Goal: Task Accomplishment & Management: Manage account settings

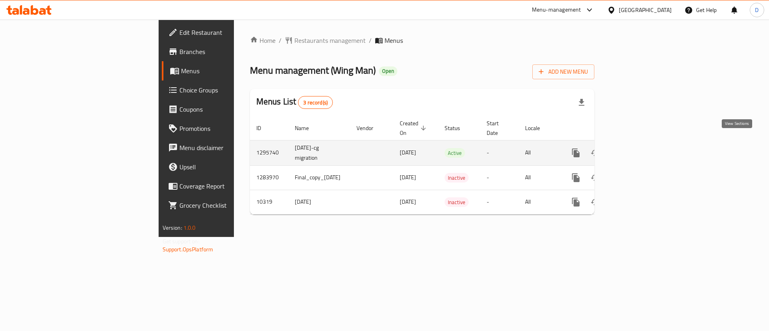
click at [637, 149] on icon "enhanced table" at bounding box center [633, 152] width 7 height 7
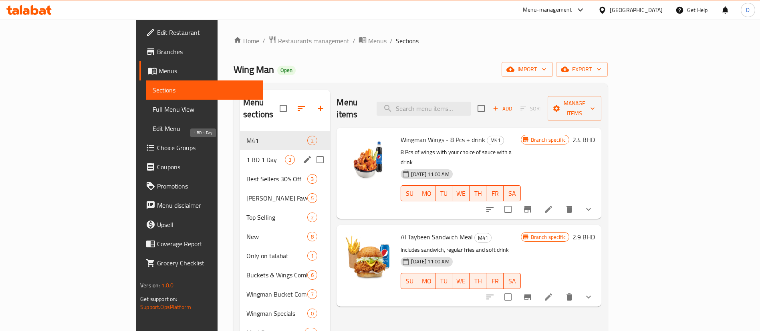
click at [246, 155] on span "1 BD 1 Day" at bounding box center [265, 160] width 38 height 10
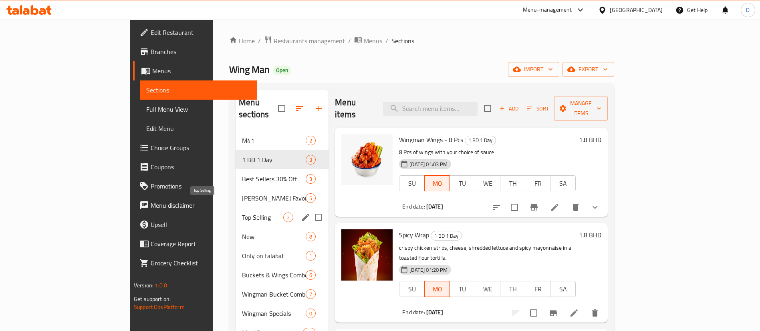
click at [242, 213] on span "Top Selling" at bounding box center [262, 218] width 41 height 10
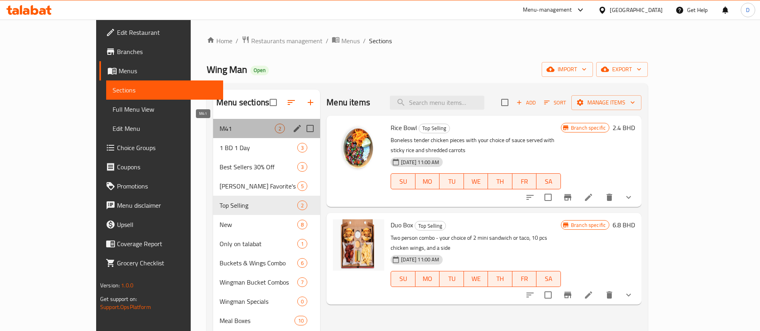
click at [220, 129] on span "M41" at bounding box center [247, 129] width 55 height 10
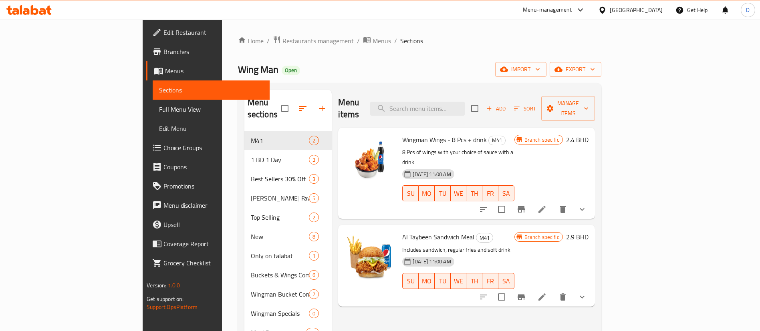
click at [402, 231] on span "Al Taybeen Sandwich Meal" at bounding box center [438, 237] width 72 height 12
copy h6 "Al Taybeen Sandwich Meal"
click at [465, 102] on input "search" at bounding box center [417, 109] width 95 height 14
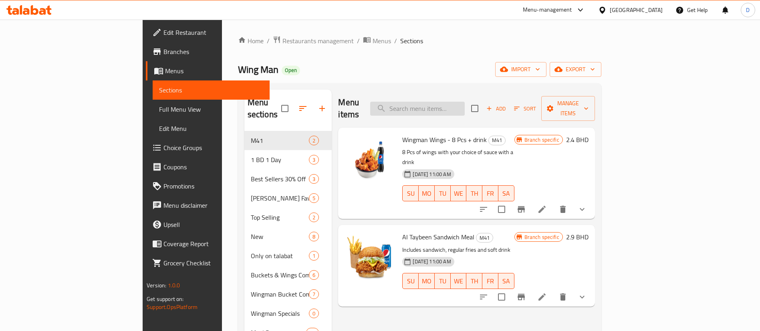
paste input "Al Taybeen Sandwich Meal"
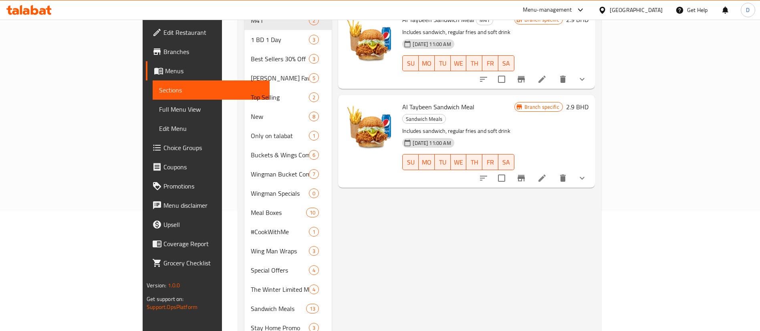
scroll to position [60, 0]
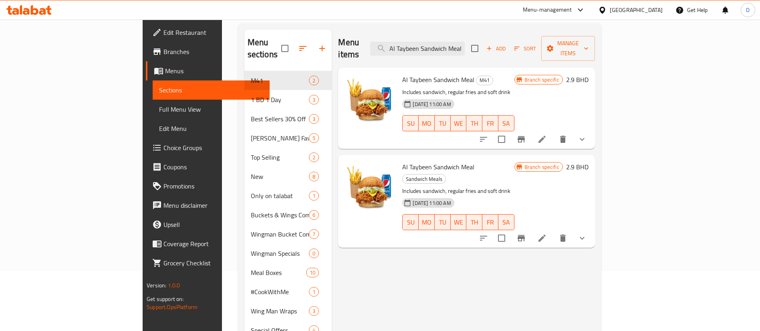
type input "Al Taybeen Sandwich Meal"
click at [592, 130] on button "show more" at bounding box center [582, 139] width 19 height 19
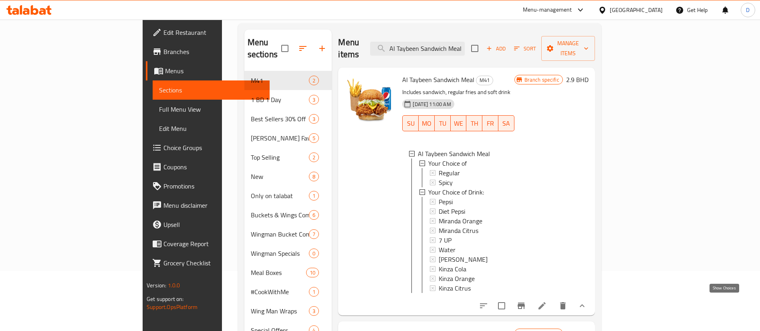
click at [587, 301] on icon "show more" at bounding box center [582, 306] width 10 height 10
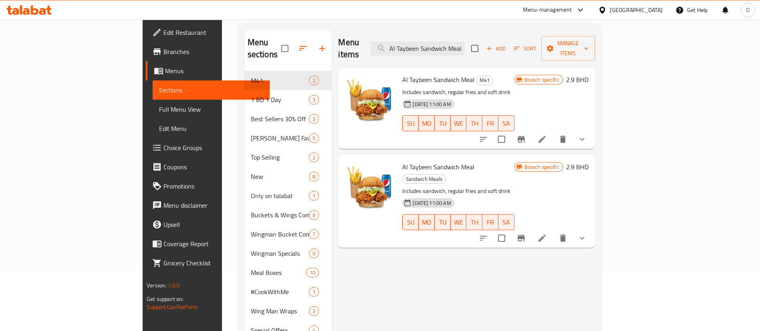
click at [464, 30] on div "Menu items Al Taybeen Sandwich Meal Add Sort Manage items" at bounding box center [466, 49] width 256 height 38
click at [465, 42] on input "Al Taybeen Sandwich Meal" at bounding box center [417, 49] width 95 height 14
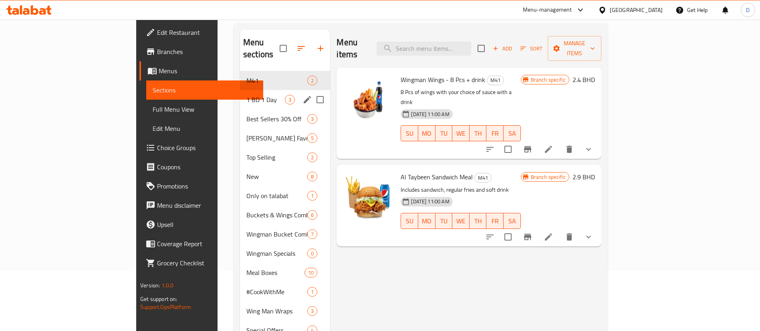
click at [246, 95] on span "1 BD 1 Day" at bounding box center [265, 100] width 38 height 10
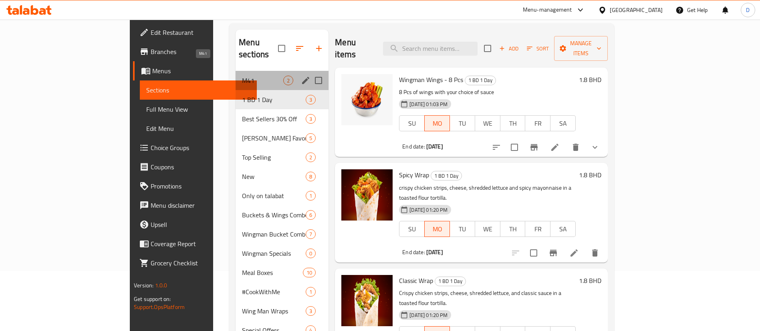
click at [242, 76] on span "M41" at bounding box center [262, 81] width 41 height 10
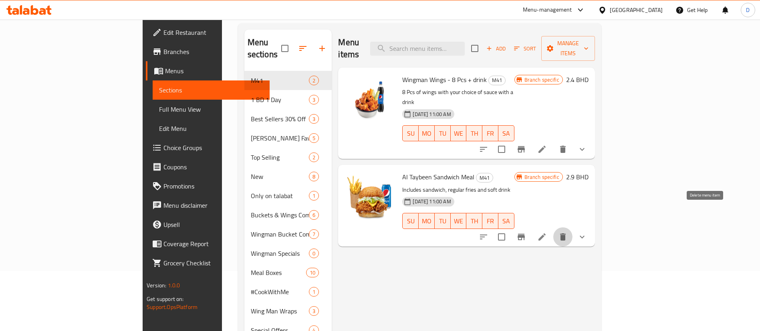
click at [568, 232] on icon "delete" at bounding box center [563, 237] width 10 height 10
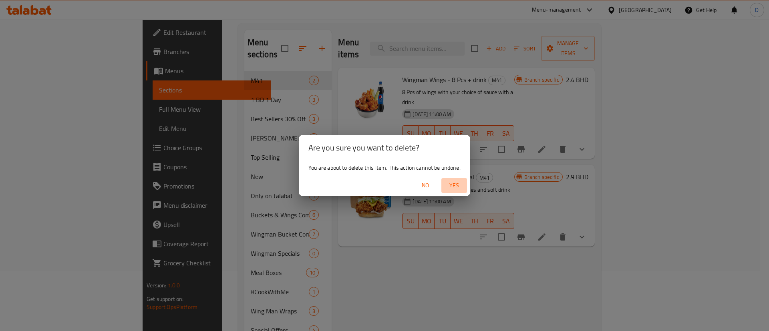
click at [460, 185] on span "Yes" at bounding box center [454, 186] width 19 height 10
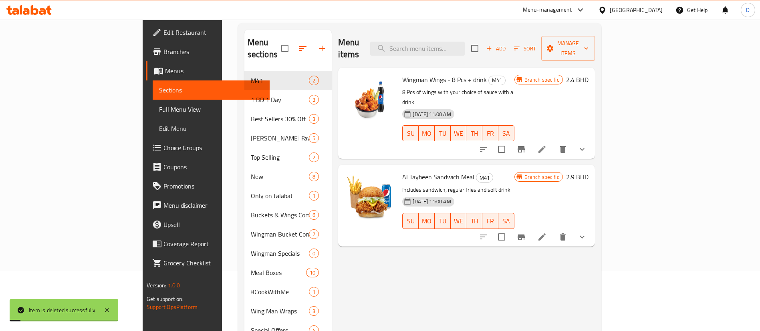
click at [529, 222] on div "Al Taybeen Sandwich Meal M41 Includes sandwich, regular fries and soft drink [D…" at bounding box center [466, 205] width 256 height 81
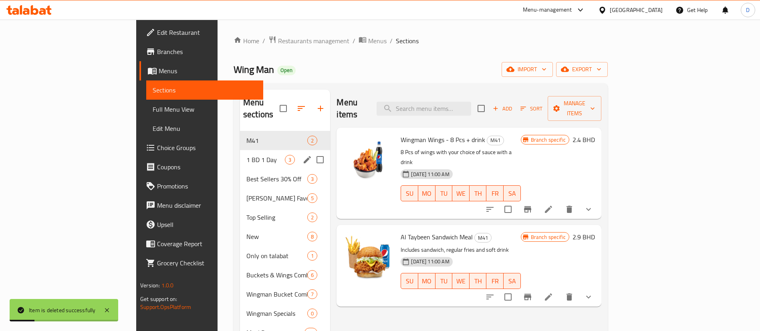
click at [246, 155] on span "1 BD 1 Day" at bounding box center [265, 160] width 38 height 10
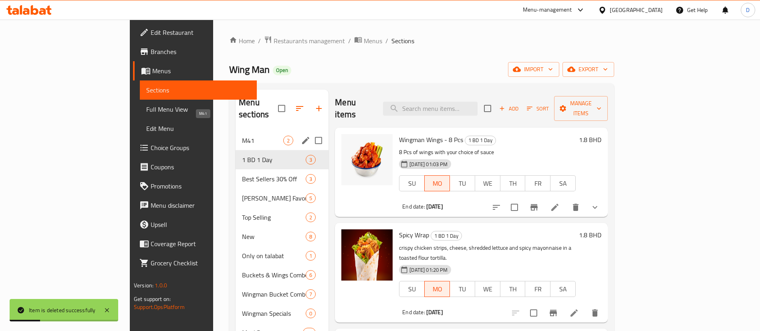
click at [242, 136] on span "M41" at bounding box center [262, 141] width 41 height 10
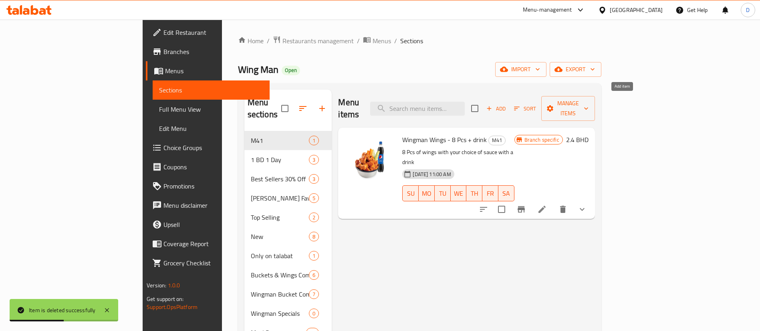
click at [507, 104] on span "Add" at bounding box center [496, 108] width 22 height 9
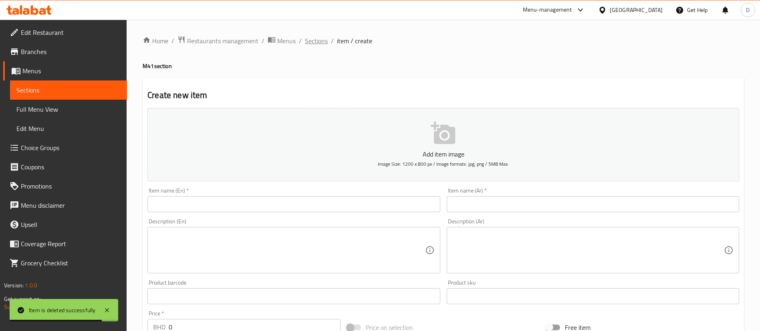
click at [315, 39] on span "Sections" at bounding box center [316, 41] width 23 height 10
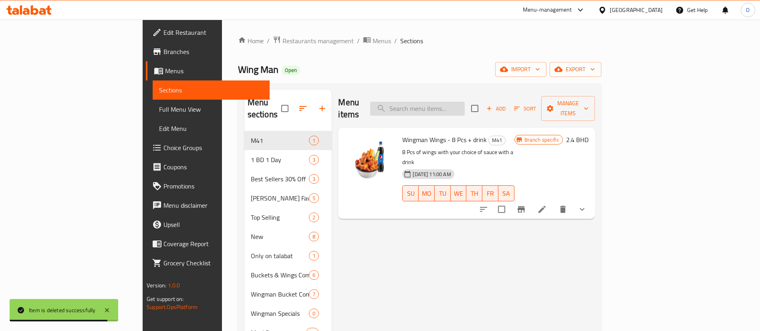
click at [456, 102] on input "search" at bounding box center [417, 109] width 95 height 14
paste input "Grilled Chicken & Rice meal"
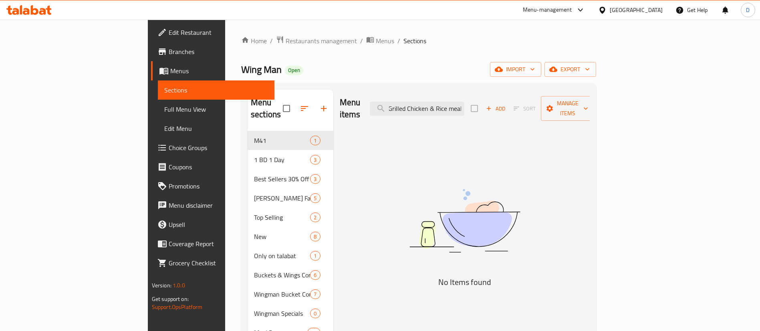
drag, startPoint x: 486, startPoint y: 102, endPoint x: 560, endPoint y: 97, distance: 74.3
click at [560, 97] on div "Menu items Grilled Chicken & Rice meal Add Sort Manage items" at bounding box center [465, 109] width 250 height 38
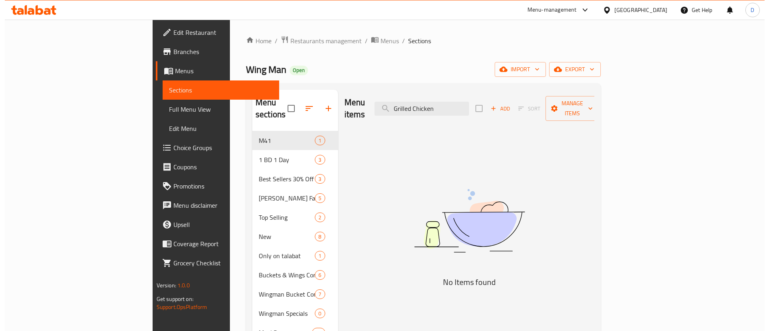
scroll to position [0, 0]
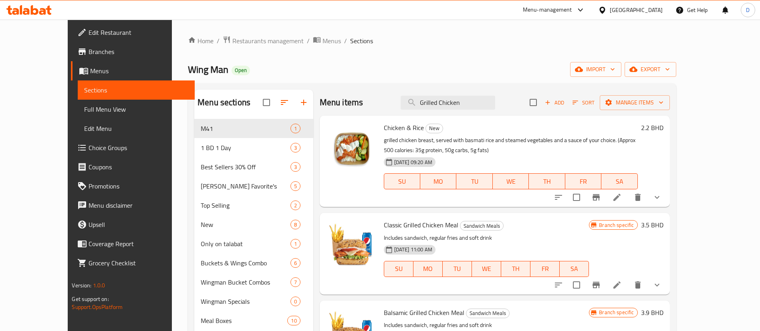
type input "Grilled Chicken"
click at [662, 197] on icon "show more" at bounding box center [657, 198] width 10 height 10
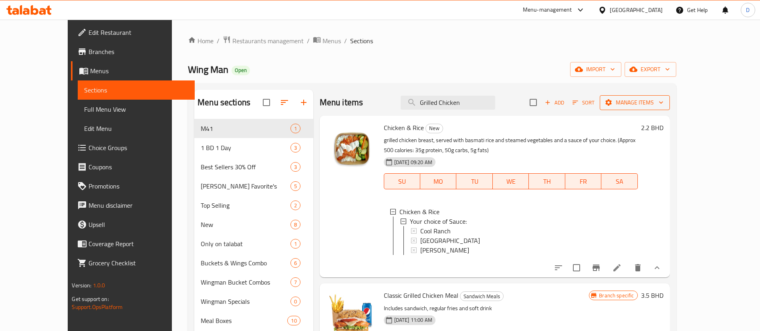
click at [665, 103] on icon "button" at bounding box center [661, 103] width 8 height 8
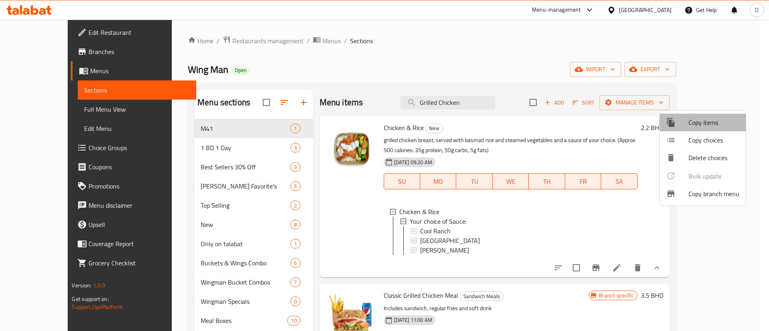
click at [718, 123] on span "Copy items" at bounding box center [714, 123] width 51 height 10
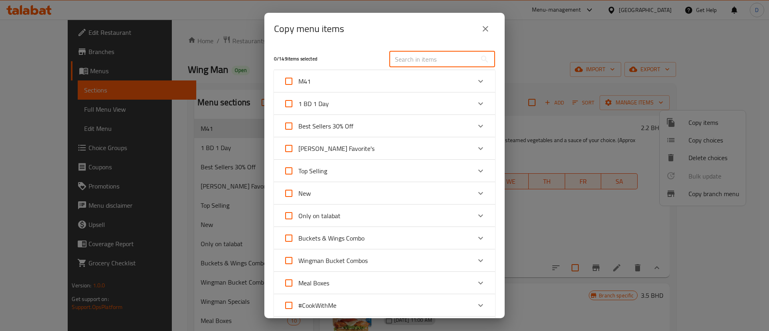
click at [433, 61] on input "text" at bounding box center [432, 59] width 87 height 16
paste input "Grilled Chicken & Rice meal"
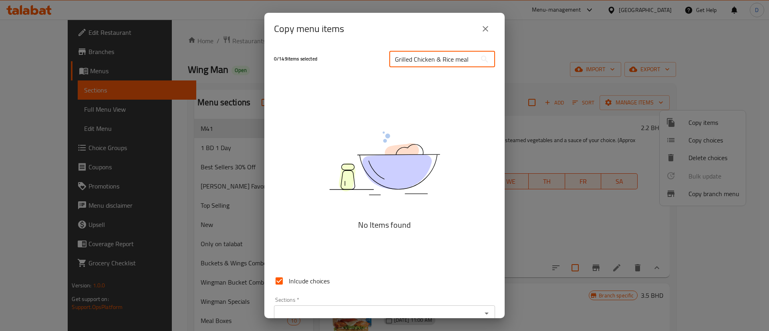
drag, startPoint x: 425, startPoint y: 59, endPoint x: 538, endPoint y: 66, distance: 113.2
click at [537, 65] on div "Copy menu items 0 / 149 items selected Grilled Chicken & Rice meal ​ No Items f…" at bounding box center [384, 165] width 769 height 331
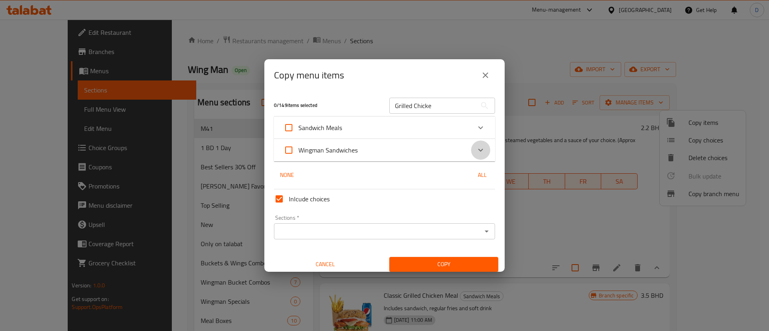
click at [476, 145] on icon "Expand" at bounding box center [481, 150] width 10 height 10
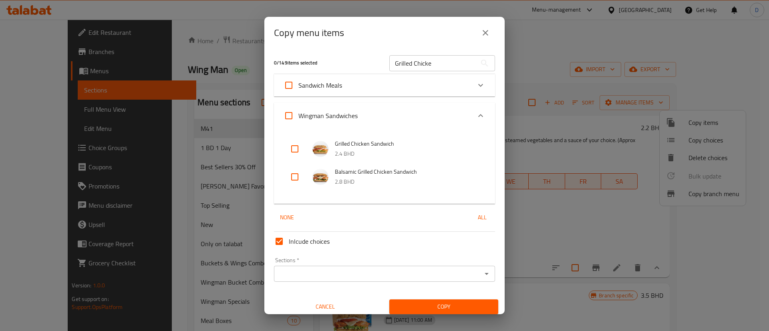
click at [482, 89] on div "Sandwich Meals" at bounding box center [384, 85] width 221 height 22
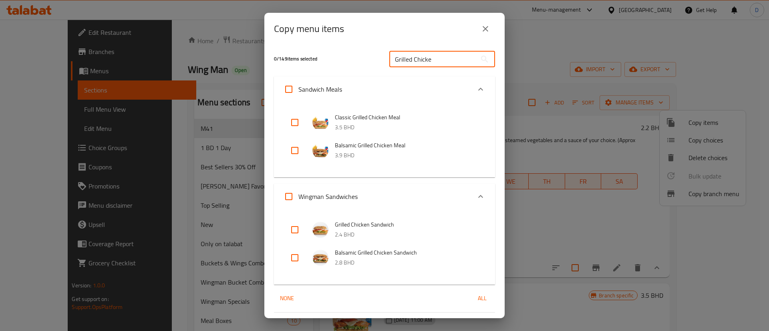
drag, startPoint x: 429, startPoint y: 59, endPoint x: 417, endPoint y: 46, distance: 17.6
click at [399, 56] on input "Grilled Chicke" at bounding box center [432, 59] width 87 height 16
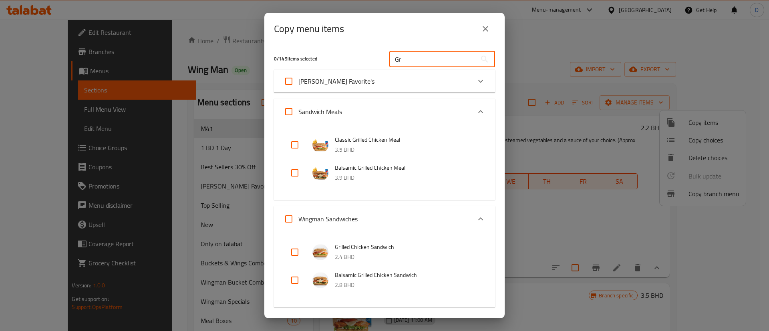
type input "G"
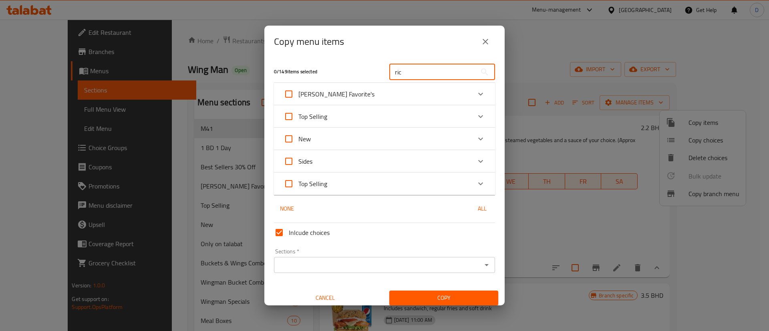
type input "ric"
click at [476, 137] on icon "Expand" at bounding box center [481, 139] width 10 height 10
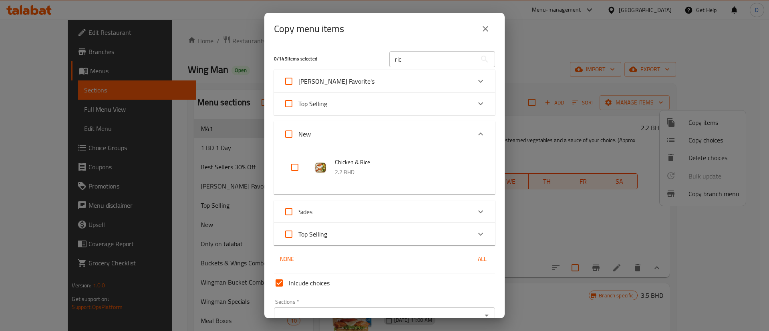
click at [291, 174] on input "checkbox" at bounding box center [294, 167] width 19 height 19
checkbox input "true"
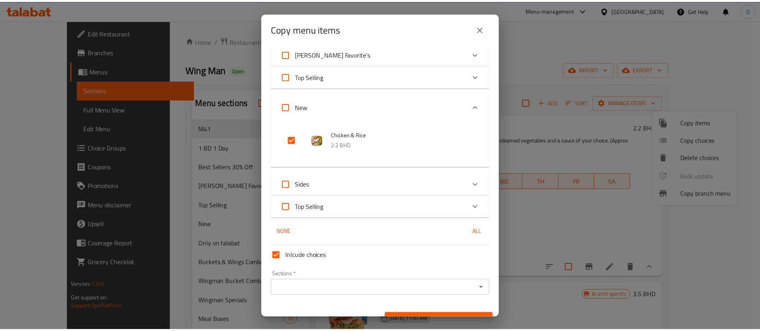
scroll to position [42, 0]
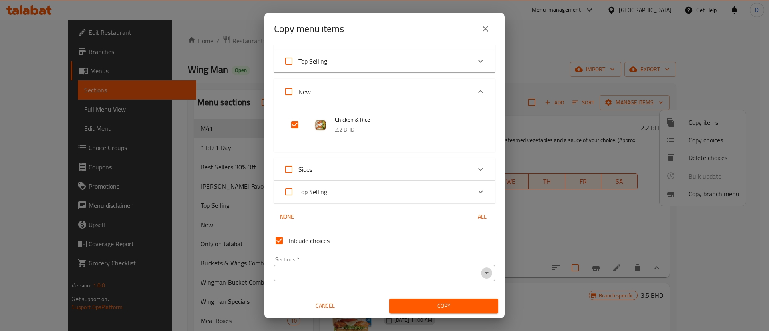
click at [482, 270] on icon "Open" at bounding box center [487, 273] width 10 height 10
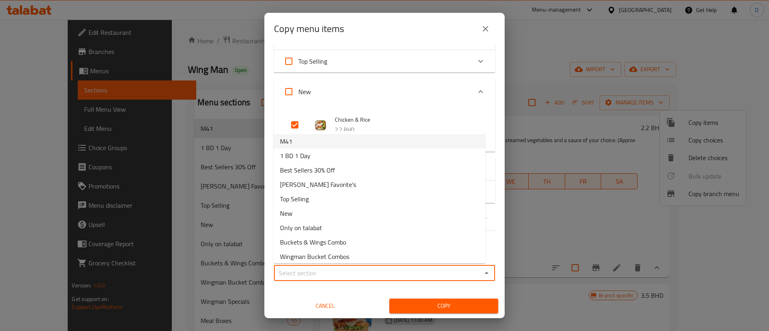
click at [310, 141] on li "M41" at bounding box center [380, 141] width 212 height 14
type input "M41"
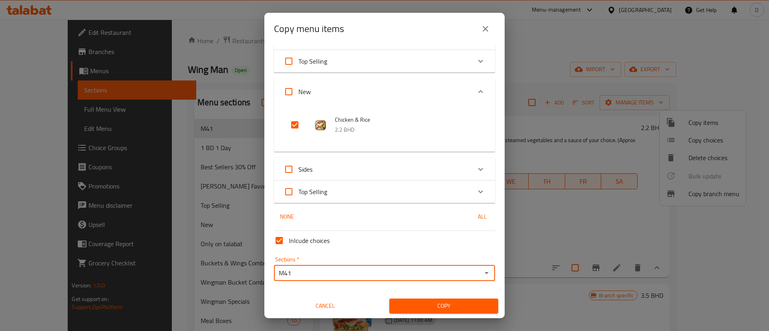
click at [419, 297] on div "Copy" at bounding box center [444, 306] width 119 height 24
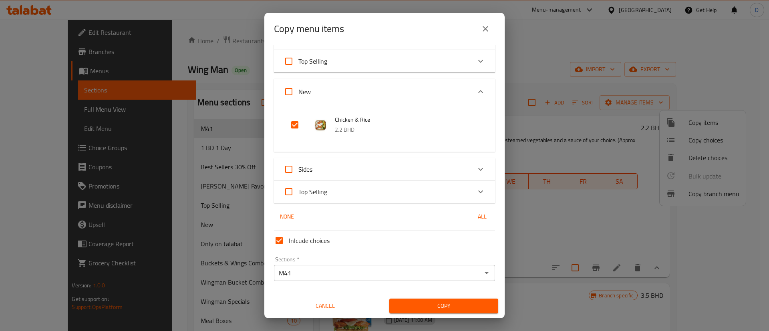
click at [421, 299] on button "Copy" at bounding box center [443, 306] width 109 height 15
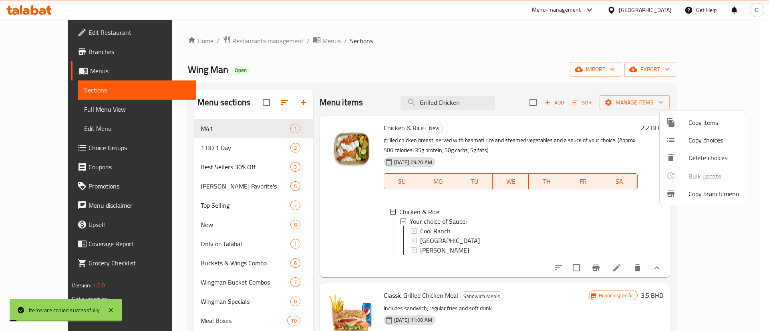
click at [575, 58] on div at bounding box center [384, 165] width 769 height 331
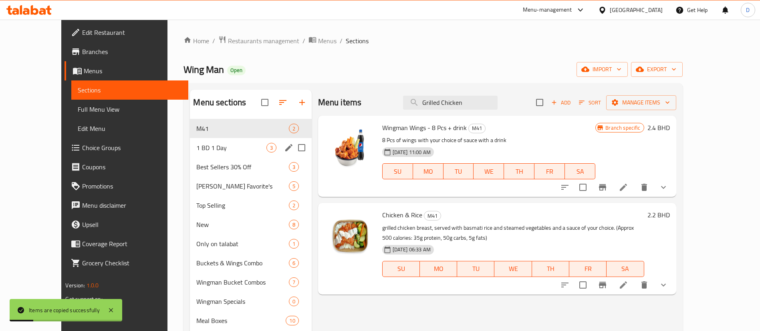
click at [209, 143] on span "1 BD 1 Day" at bounding box center [231, 148] width 70 height 10
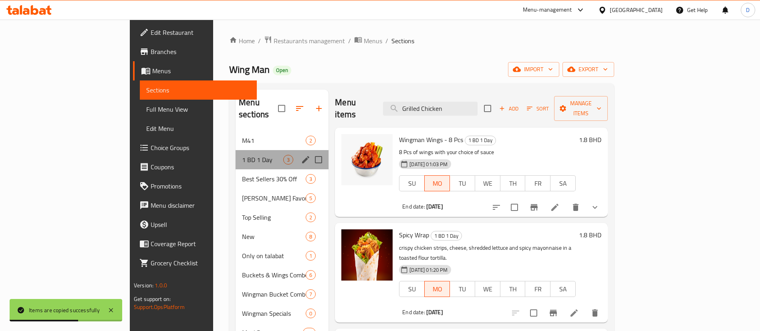
click at [236, 150] on div "1 BD 1 Day 3" at bounding box center [282, 159] width 93 height 19
click at [242, 136] on span "M41" at bounding box center [262, 141] width 41 height 10
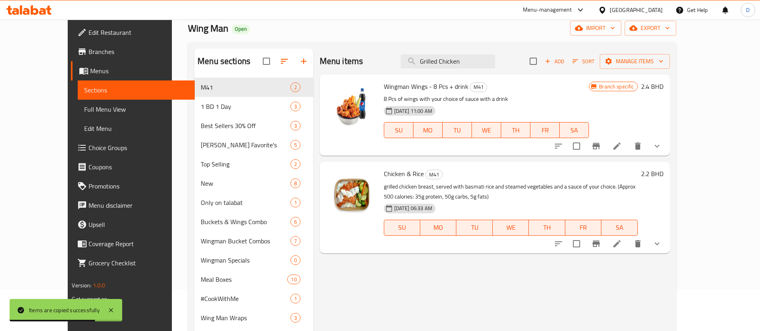
scroll to position [60, 0]
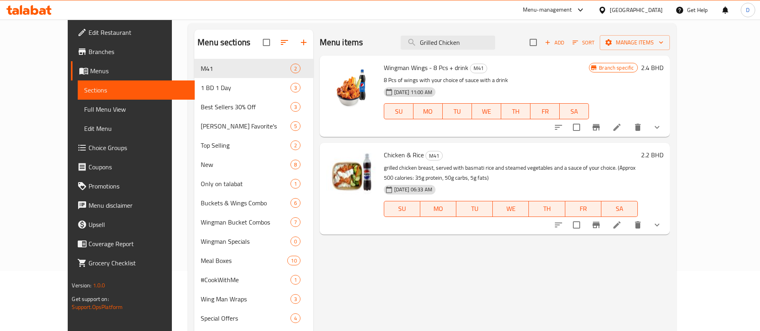
click at [628, 231] on li at bounding box center [617, 225] width 22 height 14
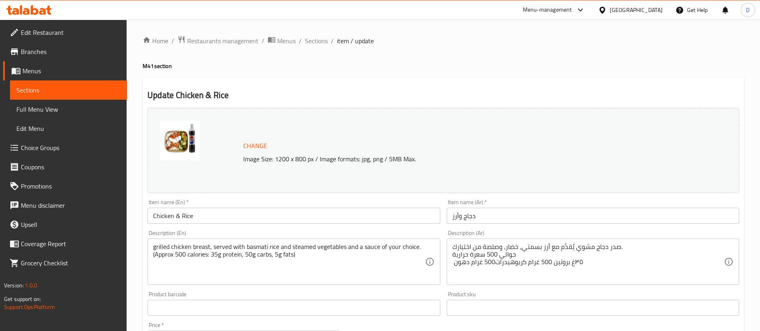
drag, startPoint x: 202, startPoint y: 221, endPoint x: 122, endPoint y: 225, distance: 80.2
click at [122, 225] on div "Edit Restaurant Branches Menus Sections Full Menu View Edit Menu Choice Groups …" at bounding box center [380, 305] width 760 height 571
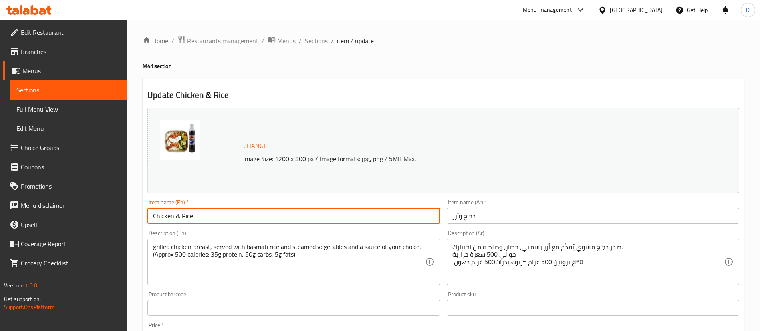
paste input "Grilled Chicken & Rice meal"
drag, startPoint x: 231, startPoint y: 215, endPoint x: 141, endPoint y: 212, distance: 89.8
click at [141, 212] on div "Home / Restaurants management / Menus / Sections / item / update M41 section Up…" at bounding box center [443, 305] width 633 height 571
type input "Grilled Chicken & Rice meal"
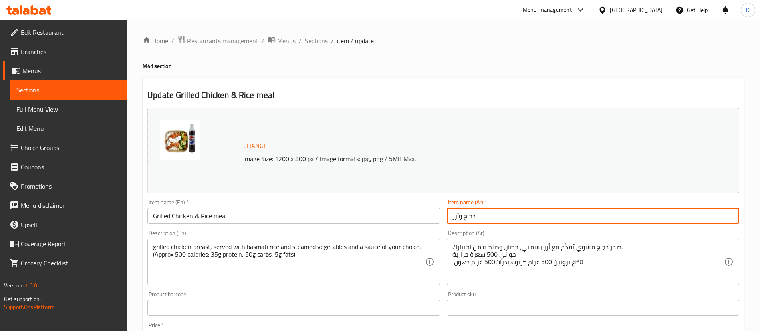
drag, startPoint x: 491, startPoint y: 209, endPoint x: 370, endPoint y: 210, distance: 120.6
click at [370, 210] on div "Change Image Size: 1200 x 800 px / Image formats: jpg, png / 5MB Max. Item name…" at bounding box center [443, 283] width 598 height 357
paste input "وجبة دجاج مشوي مع"
type input "وجبة دجاج مشوي مع أرز"
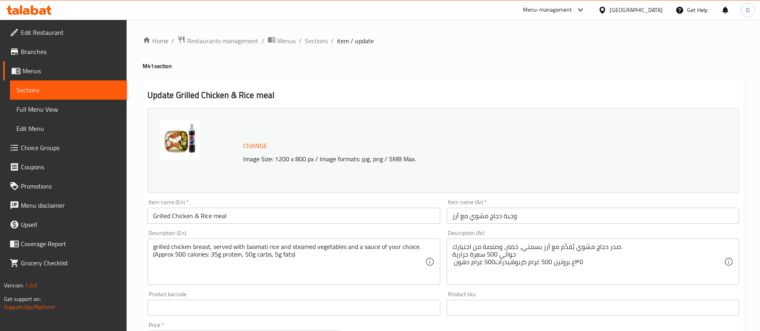
click at [406, 95] on h2 "Update Grilled Chicken & Rice meal" at bounding box center [443, 95] width 592 height 12
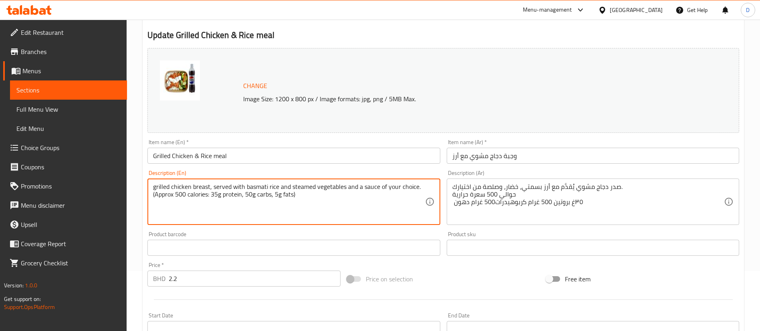
drag, startPoint x: 306, startPoint y: 196, endPoint x: 99, endPoint y: 164, distance: 209.1
paste textarea "Grilled chicken breast with basmati rice and steamed vegetables and a sauce of …"
type textarea "Grilled chicken breast with basmati rice and steamed vegetables and a sauce of …"
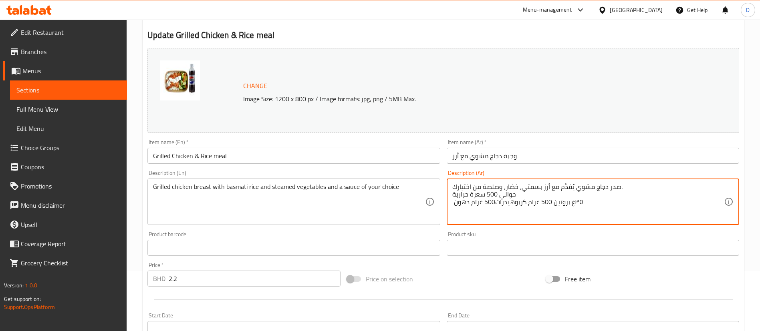
click at [482, 197] on textarea "صدر دجاج مشوي يُقدَّم مع أرز بسمتي، خضار، وصلصة من اختيارك. حوالي 500 سعرة حرار…" at bounding box center [588, 202] width 272 height 38
paste textarea "صدر دجاج مشوي مع أرز بسمتي وخضراوات مطهوة على البخار وصلصة من اختيارك"
type textarea "صدر دجاج مشوي يُقدَّم مع أرز بسمتي، خضار، وصلصة من اختيارك. حوالي 500 سعرة حرار…"
click at [481, 193] on textarea "صدر دجاج مشوي يُقدَّم مع أرز بسمتي، خضار، وصلصة من اختيارك. حوالي 500 سعرة حرار…" at bounding box center [588, 202] width 272 height 38
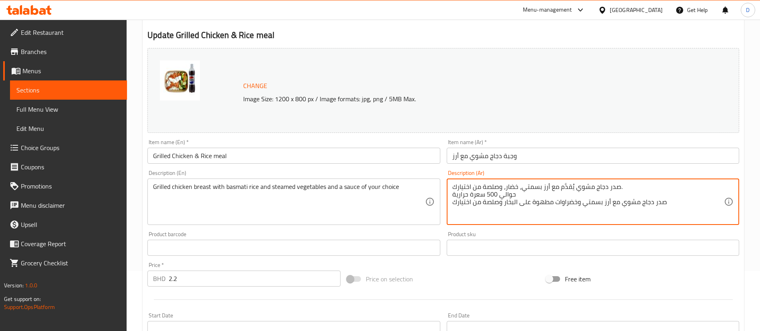
click at [481, 193] on textarea "صدر دجاج مشوي يُقدَّم مع أرز بسمتي، خضار، وصلصة من اختيارك. حوالي 500 سعرة حرار…" at bounding box center [588, 202] width 272 height 38
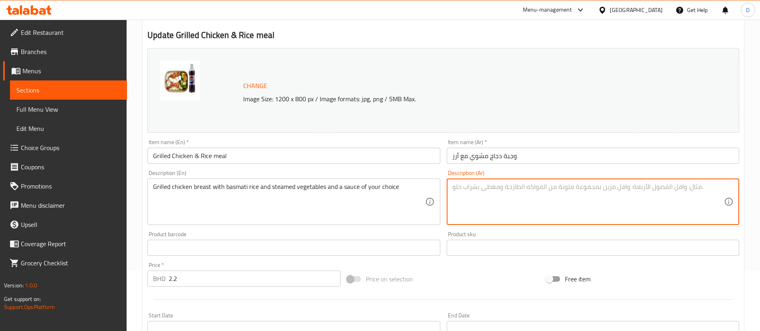
paste textarea "صدر دجاج مشوي مع أرز بسمتي وخضراوات مطهوة على البخار وصلصة من اختيارك"
type textarea "صدر دجاج مشوي مع أرز بسمتي وخضراوات مطهوة على البخار وصلصة من اختيارك"
click at [428, 169] on div "Description (En) Grilled chicken breast with basmati rice and steamed vegetable…" at bounding box center [293, 197] width 299 height 61
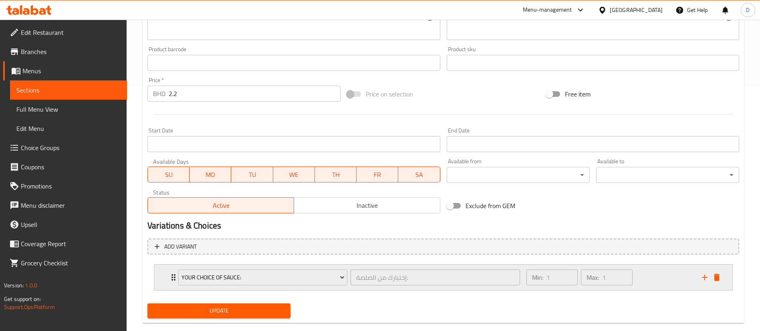
scroll to position [260, 0]
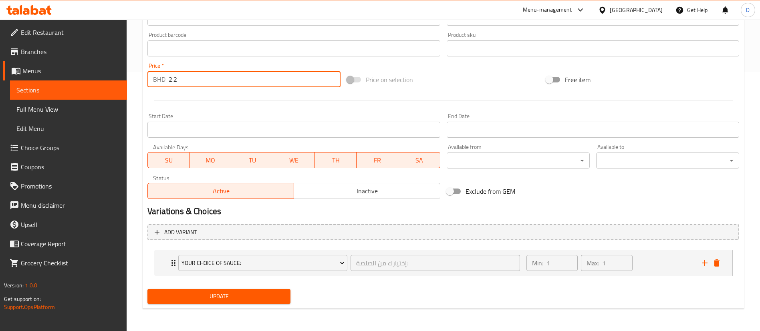
click at [183, 84] on input "2.2" at bounding box center [255, 79] width 172 height 16
type input "2.6"
click at [212, 297] on span "Update" at bounding box center [219, 297] width 130 height 10
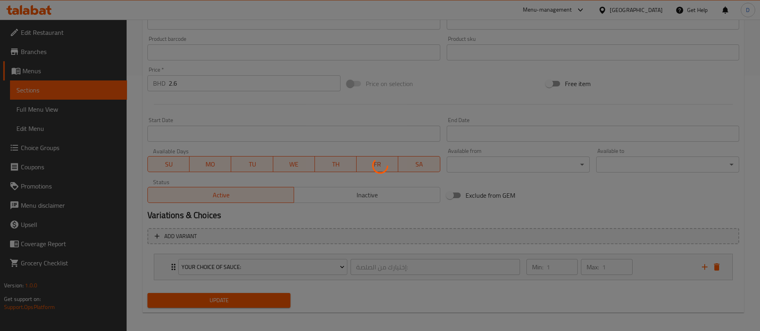
scroll to position [0, 0]
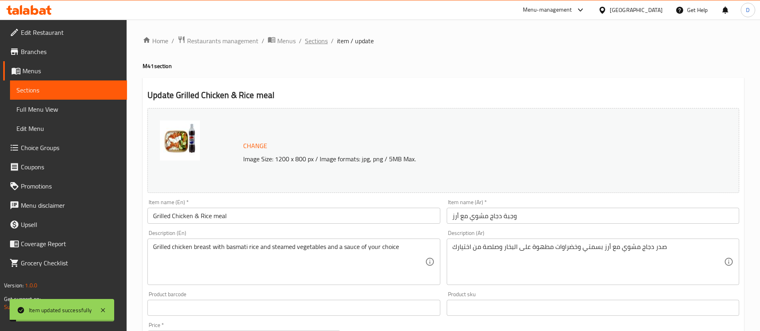
click at [326, 45] on span "Sections" at bounding box center [316, 41] width 23 height 10
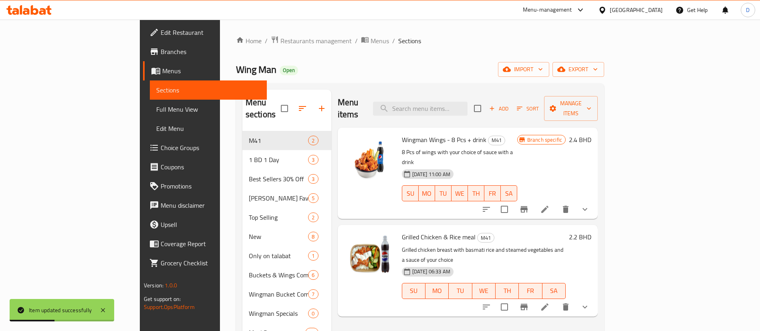
scroll to position [60, 0]
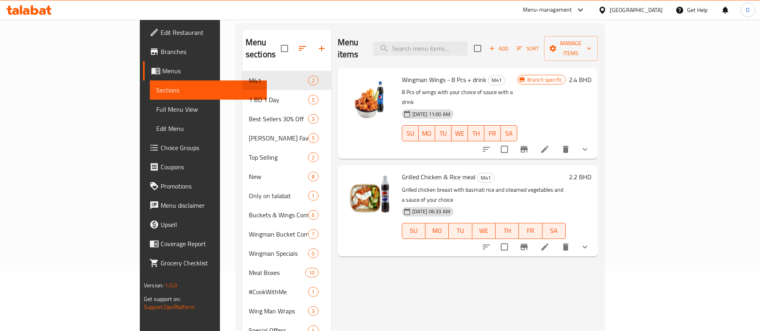
click at [591, 171] on h6 "2.2 BHD" at bounding box center [580, 176] width 22 height 11
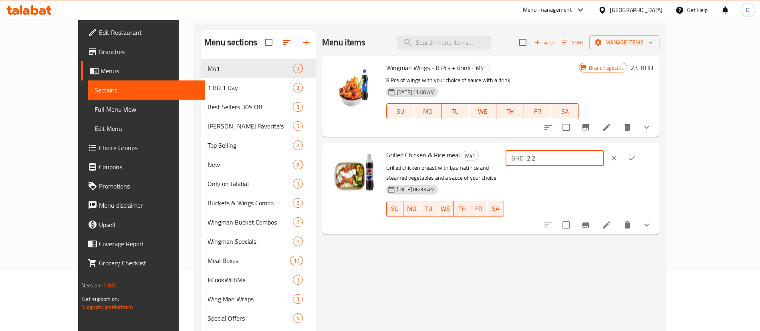
click at [604, 159] on input "2.2" at bounding box center [565, 158] width 77 height 16
type input "2.8"
click at [636, 159] on icon "ok" at bounding box center [632, 158] width 8 height 8
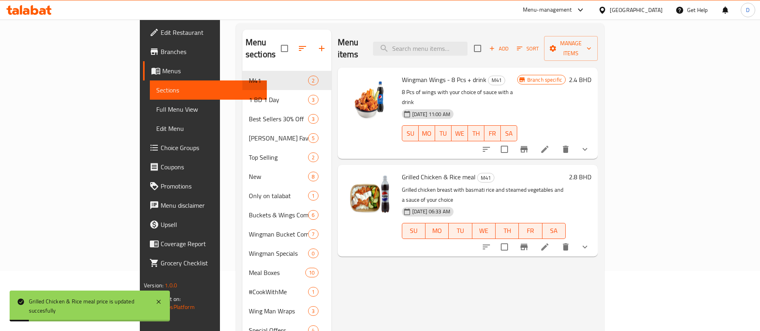
click at [502, 204] on div "[DATE] 06:33 AM SU MO TU WE TH FR SA" at bounding box center [484, 225] width 170 height 43
click at [595, 140] on button "show more" at bounding box center [584, 149] width 19 height 19
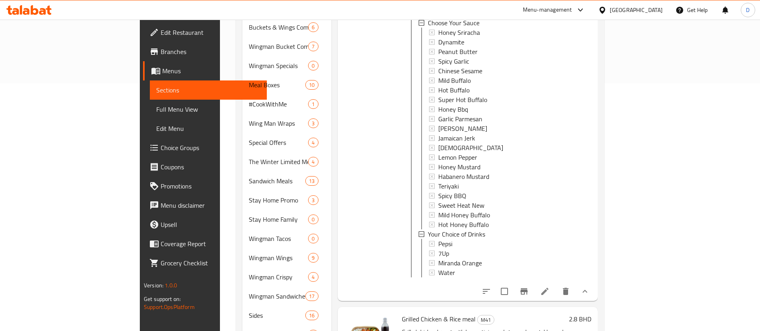
scroll to position [300, 0]
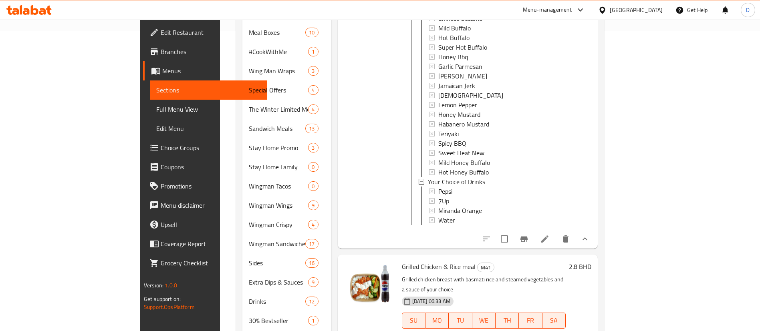
click at [590, 234] on icon "show more" at bounding box center [585, 239] width 10 height 10
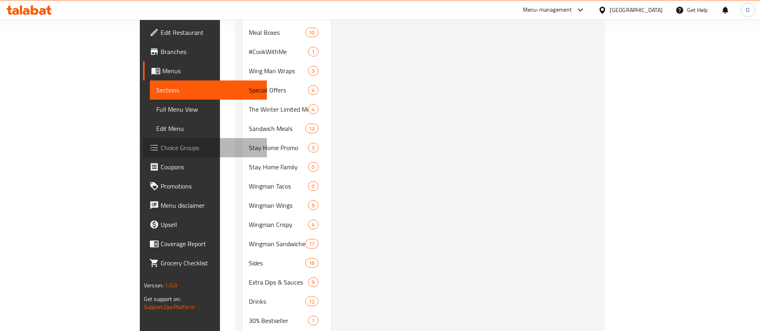
click at [161, 143] on span "Choice Groups" at bounding box center [211, 148] width 100 height 10
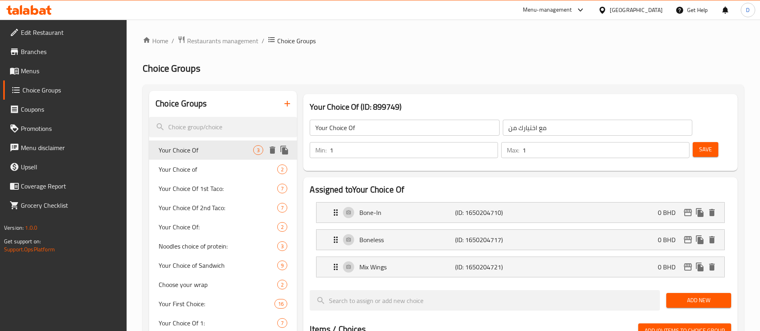
click at [253, 141] on div "Your Choice Of 3" at bounding box center [223, 150] width 148 height 19
click at [251, 130] on input "search" at bounding box center [223, 127] width 148 height 20
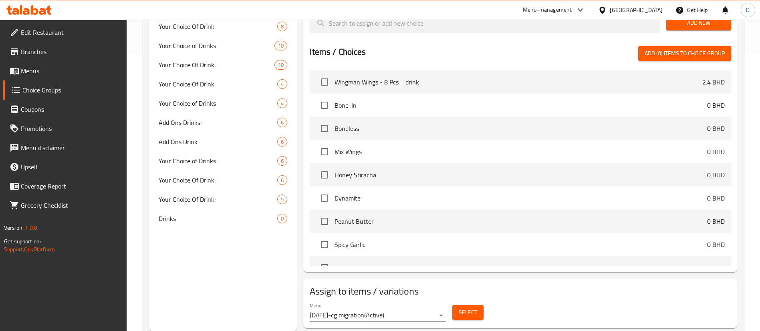
scroll to position [278, 0]
type input "drink"
click at [201, 137] on span "Add Ons Drink" at bounding box center [206, 142] width 95 height 10
click at [202, 121] on span "Add Ons Drinks:" at bounding box center [218, 122] width 119 height 10
type input "Add Ons Drinks:"
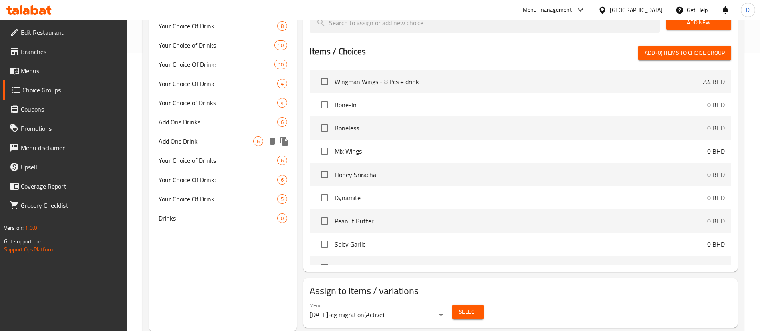
type input "[PERSON_NAME]"
type input "0"
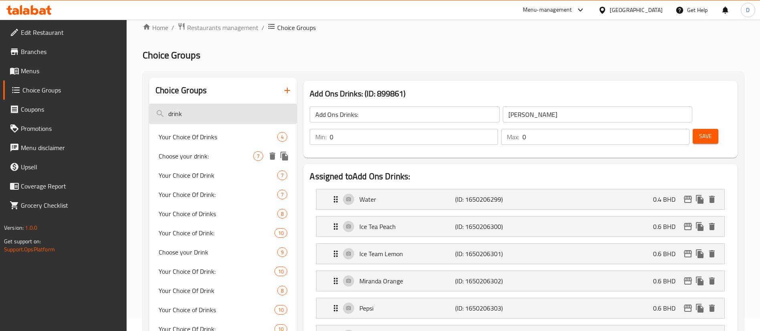
scroll to position [0, 0]
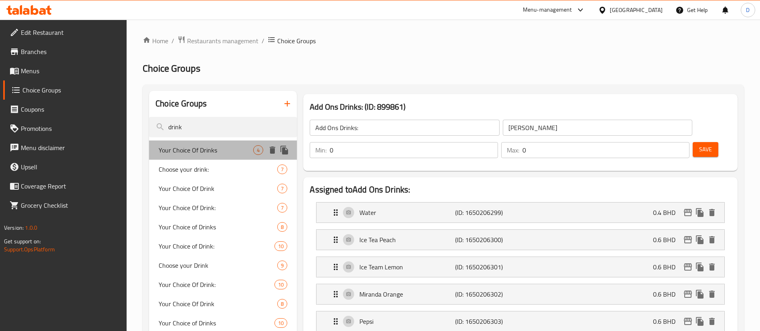
click at [195, 149] on span "Your Choice Of Drinks" at bounding box center [206, 150] width 95 height 10
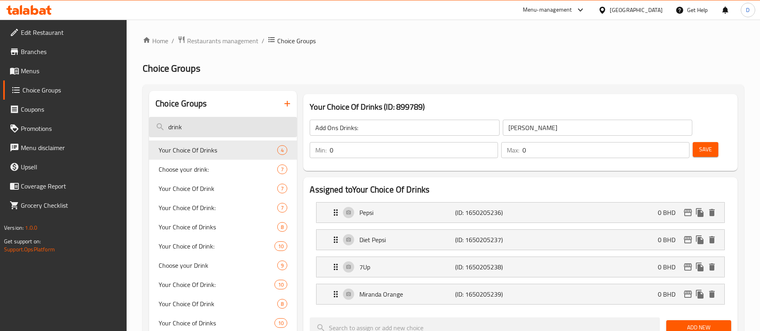
type input "Your Choice Of Drinks"
type input "اختيارك من المشروبات"
type input "1"
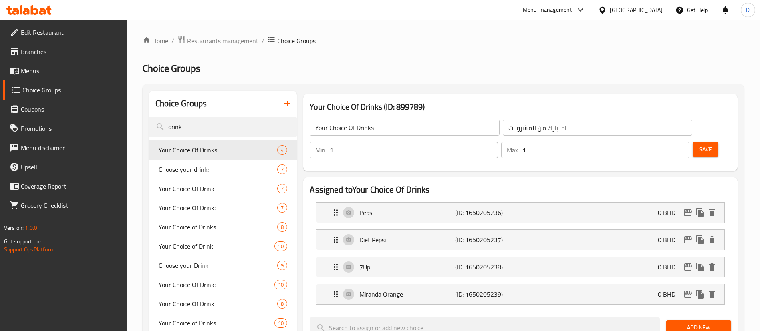
click at [391, 64] on h2 "Choice Groups" at bounding box center [443, 68] width 601 height 13
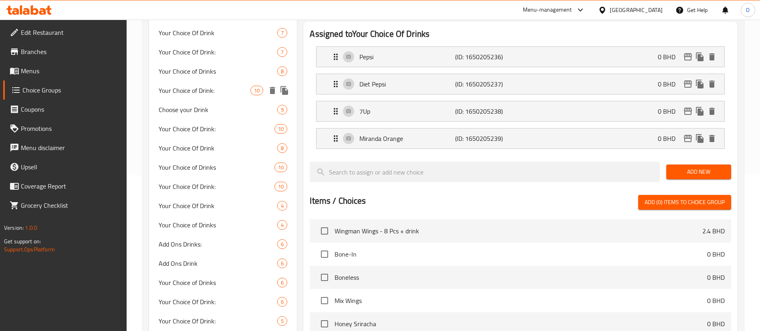
scroll to position [180, 0]
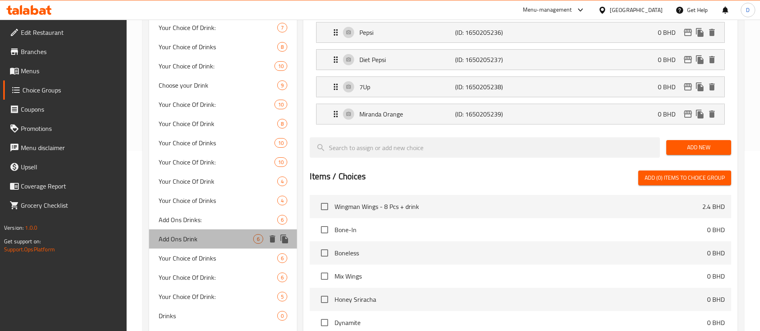
click at [203, 236] on span "Add Ons Drink" at bounding box center [206, 239] width 95 height 10
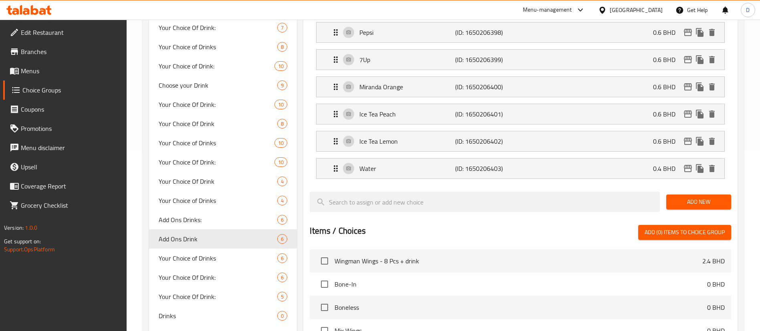
type input "Add Ons Drink"
type input "إضافات مشروب"
type input "0"
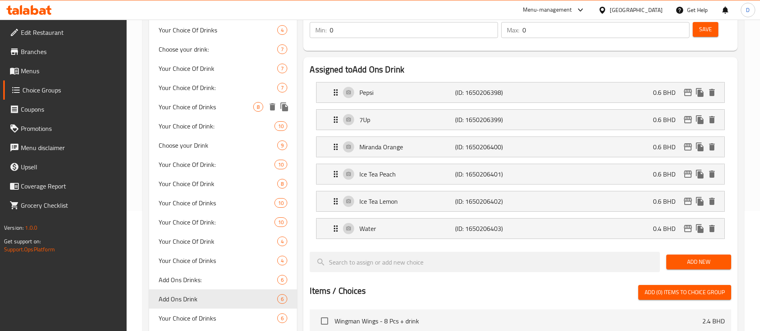
scroll to position [0, 0]
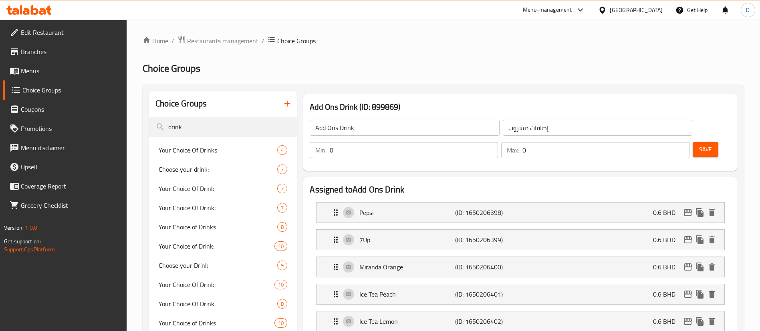
click at [290, 106] on icon "button" at bounding box center [287, 104] width 10 height 10
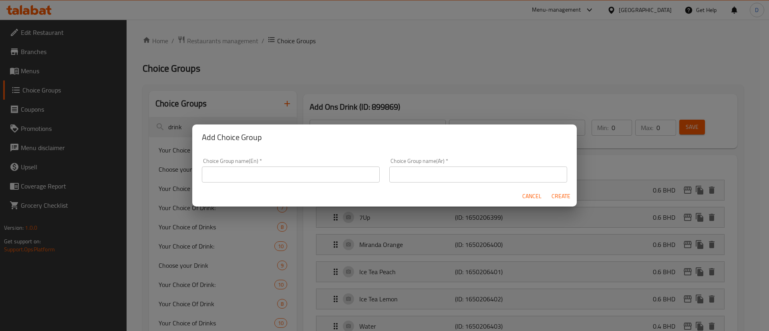
click at [295, 161] on div "Choice Group name(En)   * Choice Group name(En) *" at bounding box center [291, 170] width 178 height 24
click at [310, 192] on div "Cancel Create" at bounding box center [384, 196] width 385 height 21
click at [317, 171] on input "text" at bounding box center [291, 175] width 178 height 16
click at [316, 171] on input "your choice of drink:-" at bounding box center [291, 175] width 178 height 16
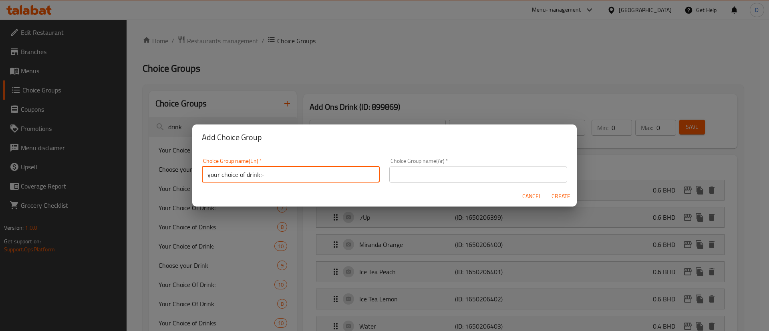
click at [316, 171] on input "your choice of drink:-" at bounding box center [291, 175] width 178 height 16
type input "your choice of drink:-"
click at [437, 171] on input "text" at bounding box center [478, 175] width 178 height 16
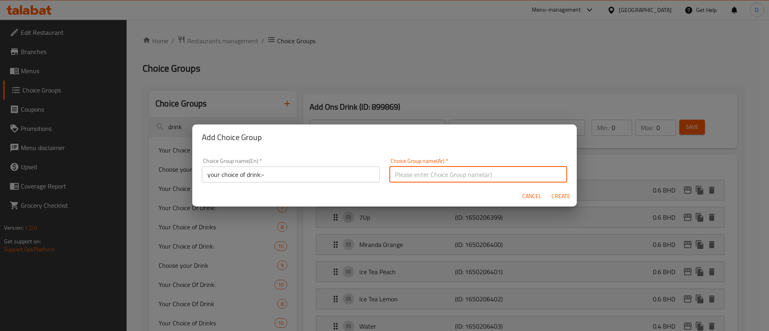
paste input "اختيارك من المشروب:-"
type input "اختيارك من المشروب:-"
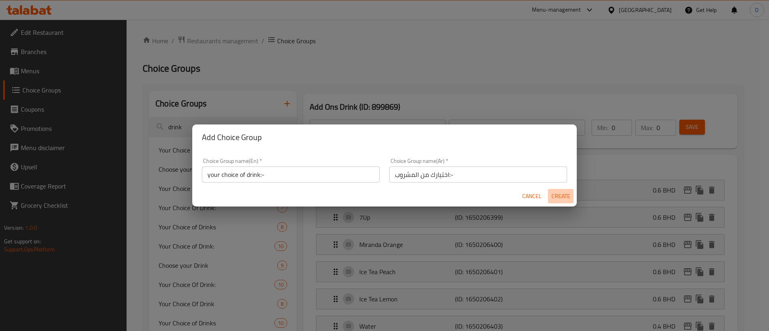
click at [563, 198] on span "Create" at bounding box center [560, 197] width 19 height 10
type input "your choice of drink:-"
type input "اختيارك من المشروب:-"
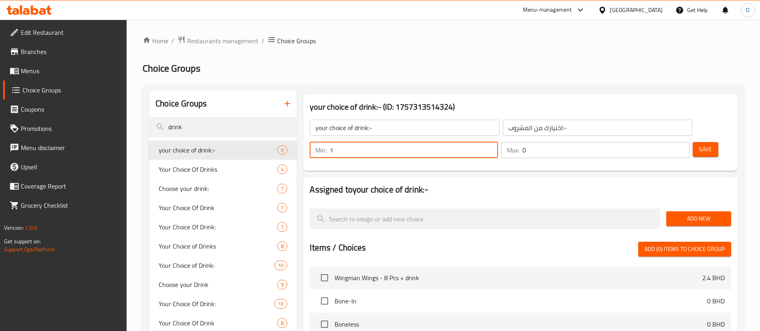
type input "1"
click at [498, 142] on input "1" at bounding box center [414, 150] width 168 height 16
type input "1"
click at [668, 142] on input "1" at bounding box center [605, 150] width 167 height 16
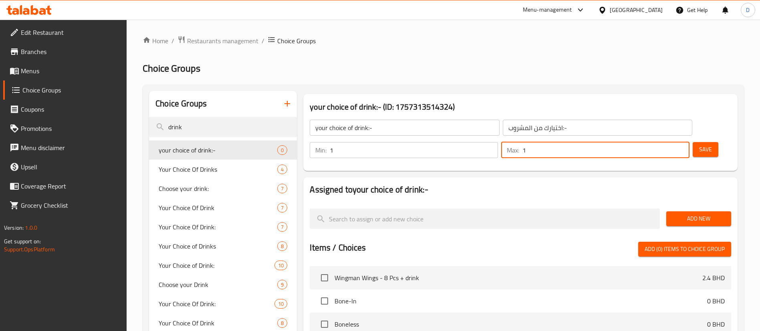
click at [697, 214] on span "Add New" at bounding box center [699, 219] width 52 height 10
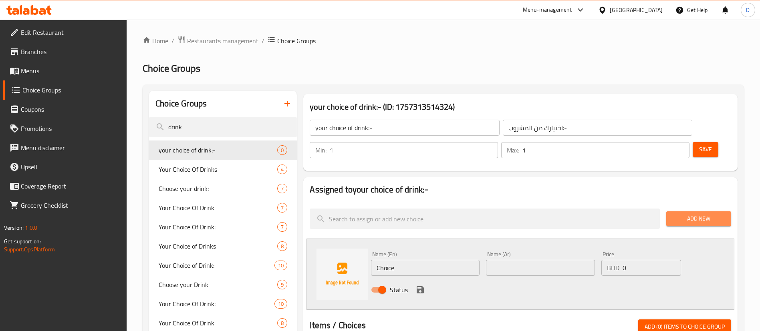
click at [698, 214] on span "Add New" at bounding box center [699, 219] width 52 height 10
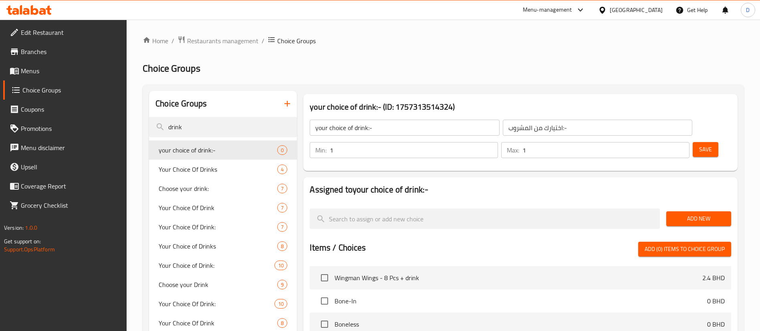
click at [697, 212] on button "Add New" at bounding box center [698, 219] width 65 height 15
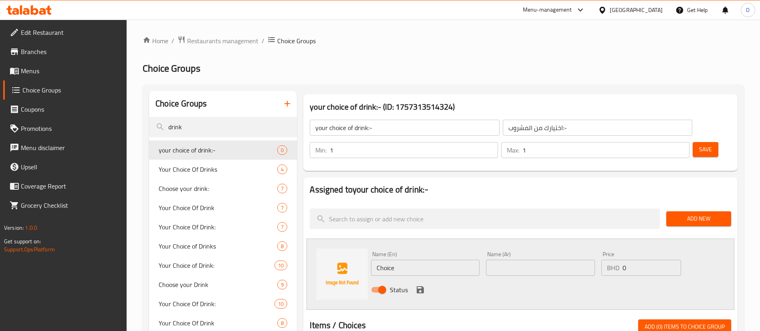
scroll to position [120, 0]
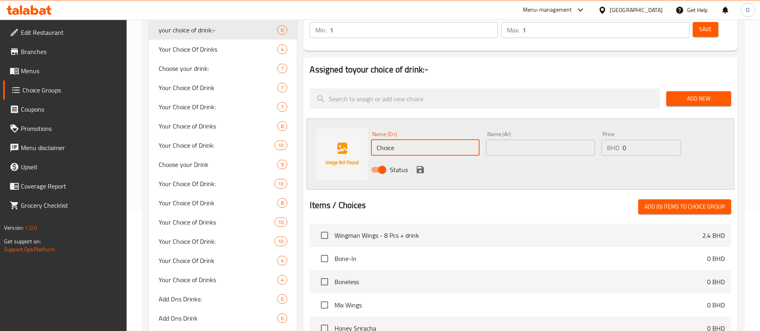
drag, startPoint x: 431, startPoint y: 123, endPoint x: 306, endPoint y: 137, distance: 125.7
click at [306, 137] on div "Name (En) Choice Name (En) Name (Ar) Name (Ar) Price BHD 0 Price Status" at bounding box center [520, 154] width 428 height 71
paste input "Water"
type input "Water"
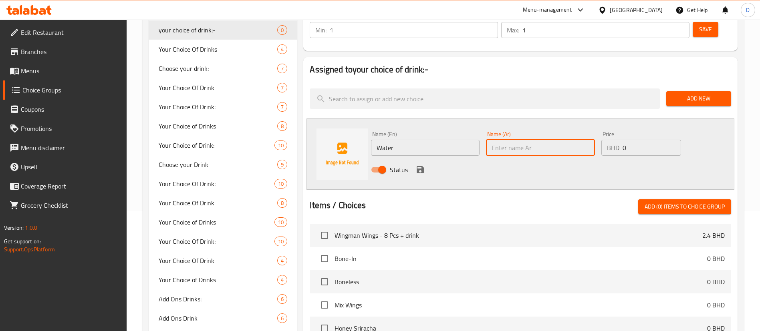
click at [504, 140] on input "text" at bounding box center [540, 148] width 109 height 16
paste input "Water"
type input "Water"
click at [424, 165] on icon "save" at bounding box center [420, 170] width 10 height 10
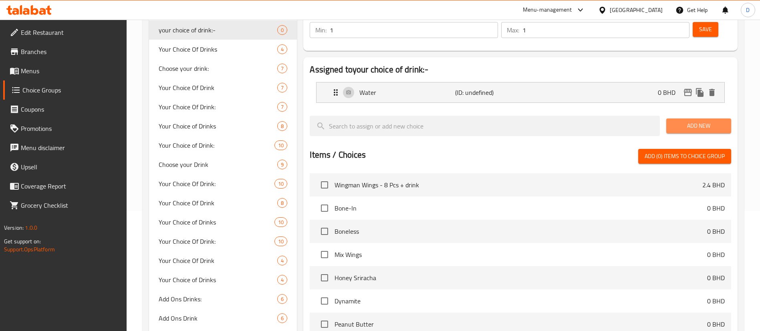
click at [696, 121] on span "Add New" at bounding box center [699, 126] width 52 height 10
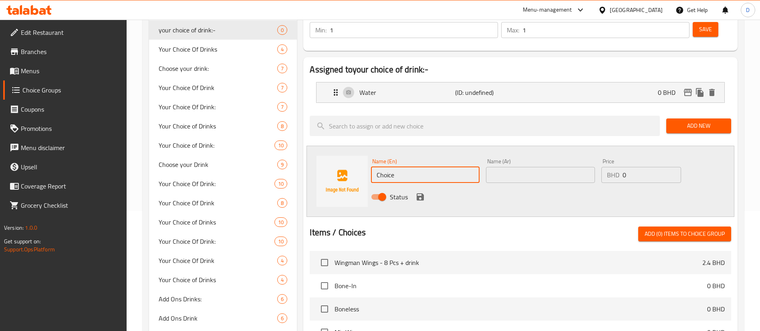
drag, startPoint x: 408, startPoint y: 148, endPoint x: 356, endPoint y: 149, distance: 51.7
click at [338, 154] on div "Name (En) Choice Name (En) Name (Ar) Name (Ar) Price BHD 0 Price Status" at bounding box center [520, 181] width 428 height 71
paste input "Pepsi"
type input "Pepsi"
click at [579, 167] on input "text" at bounding box center [540, 175] width 109 height 16
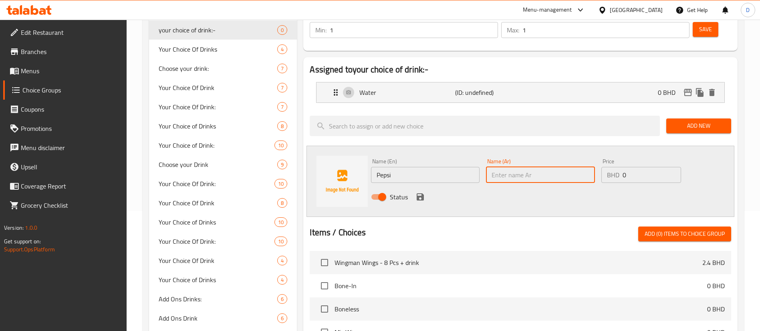
paste input "Pepsi"
type input "Pepsi"
click at [421, 192] on icon "save" at bounding box center [420, 197] width 10 height 10
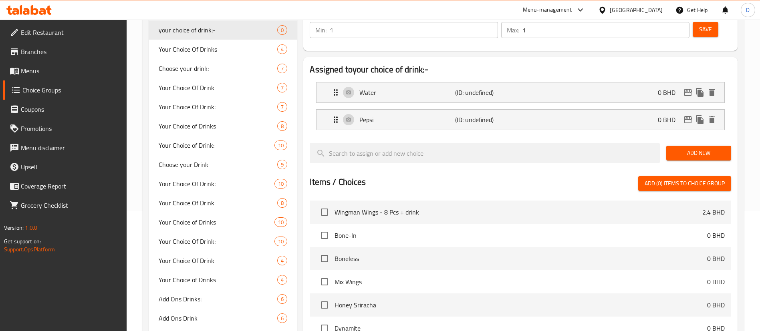
click at [680, 148] on span "Add New" at bounding box center [699, 153] width 52 height 10
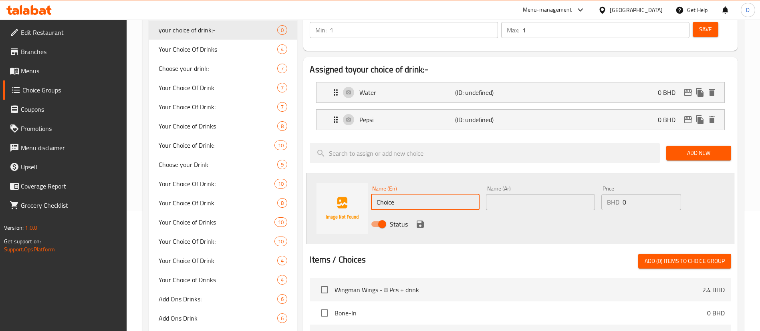
drag, startPoint x: 463, startPoint y: 174, endPoint x: 292, endPoint y: 188, distance: 172.0
click at [292, 188] on div "Choice Groups drink your choice of drink:- 0 Your Choice Of Drinks 4 Choose you…" at bounding box center [445, 255] width 592 height 569
paste input "Pepsi Zero"
type input "Pepsi Zero"
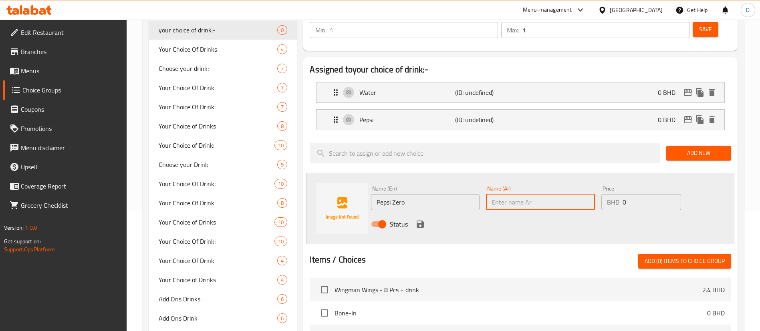
click at [503, 194] on input "text" at bounding box center [540, 202] width 109 height 16
paste input "Pepsi Zero"
type input "Pepsi Zero"
click at [423, 220] on icon "save" at bounding box center [420, 225] width 10 height 10
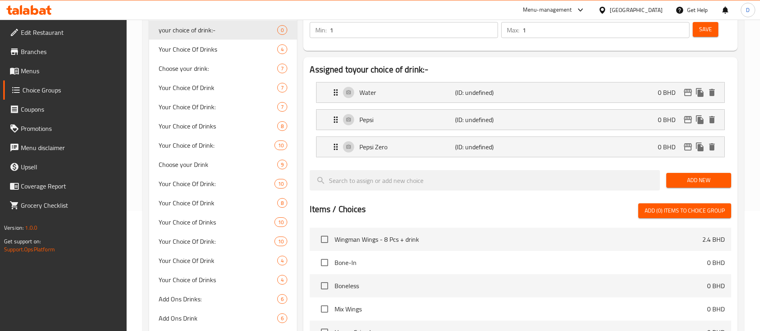
click at [695, 175] on span "Add New" at bounding box center [699, 180] width 52 height 10
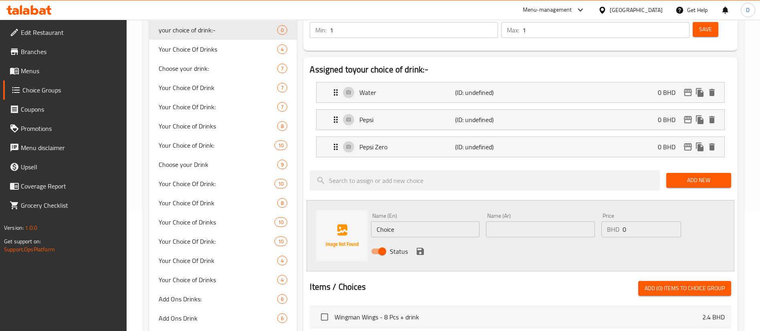
drag, startPoint x: 427, startPoint y: 206, endPoint x: 336, endPoint y: 204, distance: 91.4
click at [337, 204] on div "Name (En) Choice Name (En) Name (Ar) Name (Ar) Price BHD 0 Price Status" at bounding box center [520, 235] width 428 height 71
paste input "Kinza cola"
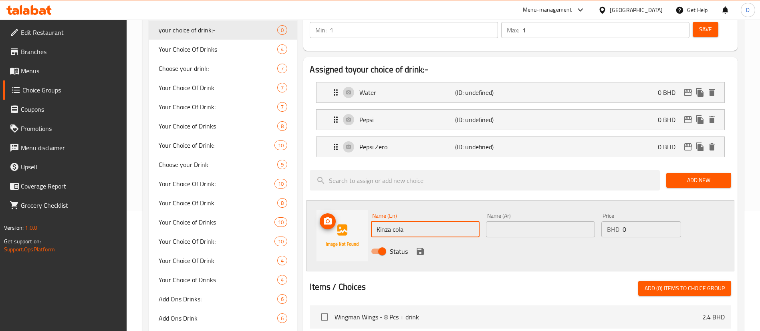
type input "Kinza cola"
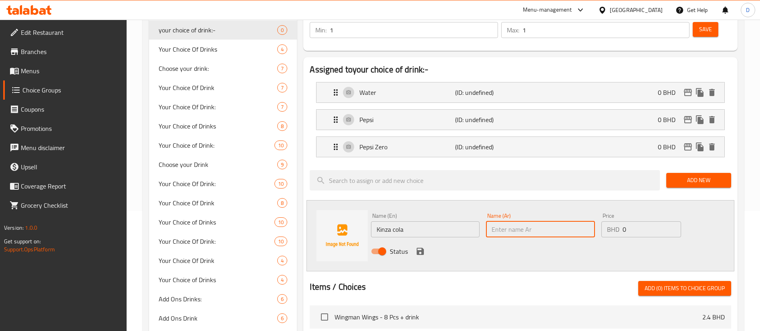
click at [518, 222] on input "text" at bounding box center [540, 230] width 109 height 16
paste input "Kinza cola"
type input "Kinza cola"
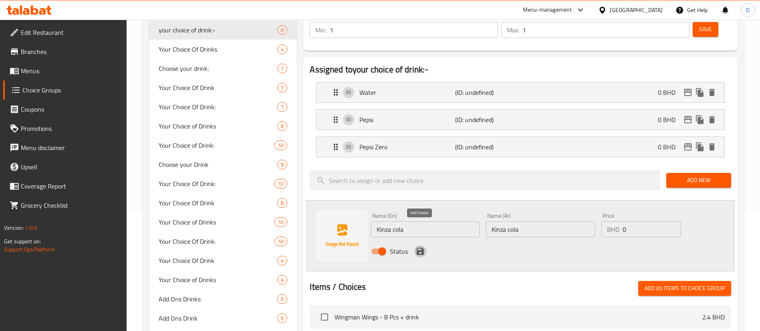
click at [422, 247] on icon "save" at bounding box center [420, 252] width 10 height 10
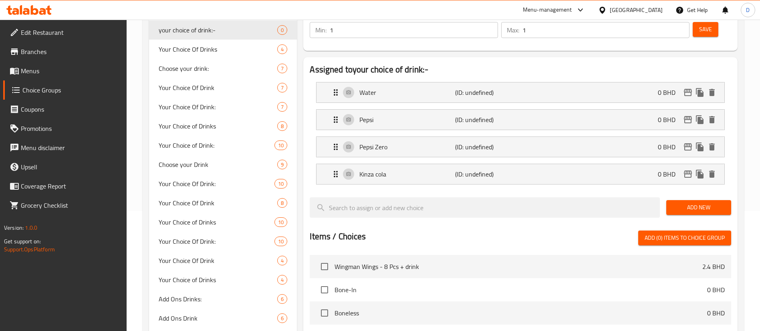
click at [685, 203] on span "Add New" at bounding box center [699, 208] width 52 height 10
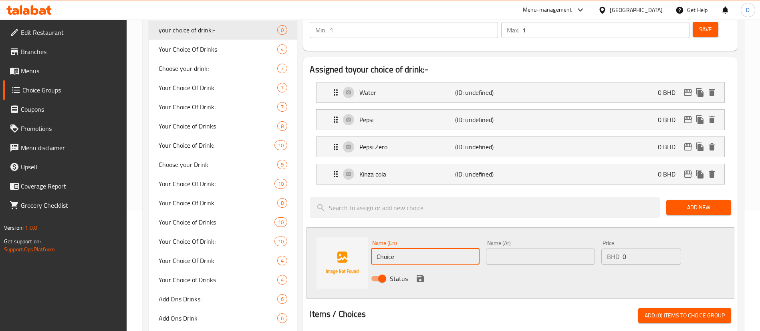
drag, startPoint x: 432, startPoint y: 232, endPoint x: 334, endPoint y: 241, distance: 98.5
click at [310, 245] on div "Name (En) Choice Name (En) Name (Ar) Name (Ar) Price BHD 0 Price Status" at bounding box center [520, 263] width 428 height 71
paste input "Kinza diet"
type input "Kinza diet"
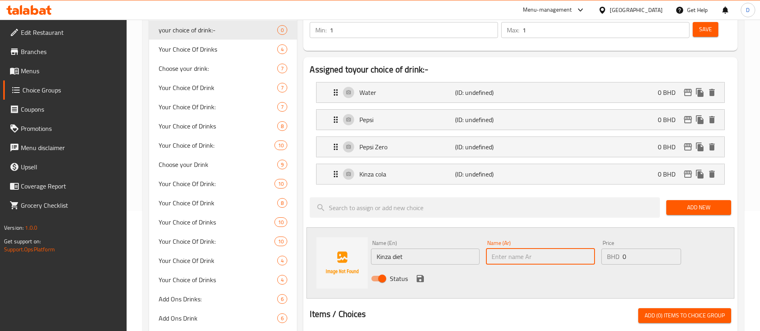
click at [554, 249] on input "text" at bounding box center [540, 257] width 109 height 16
paste input "Kinza diet"
type input "Kinza diet"
click at [418, 275] on icon "save" at bounding box center [420, 278] width 7 height 7
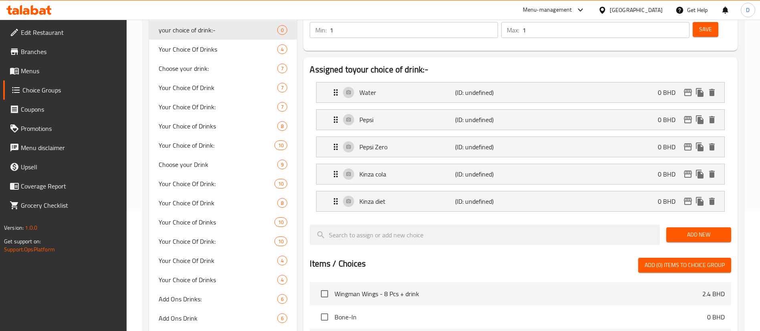
drag, startPoint x: 693, startPoint y: 208, endPoint x: 123, endPoint y: 180, distance: 571.2
click at [693, 230] on span "Add New" at bounding box center [699, 235] width 52 height 10
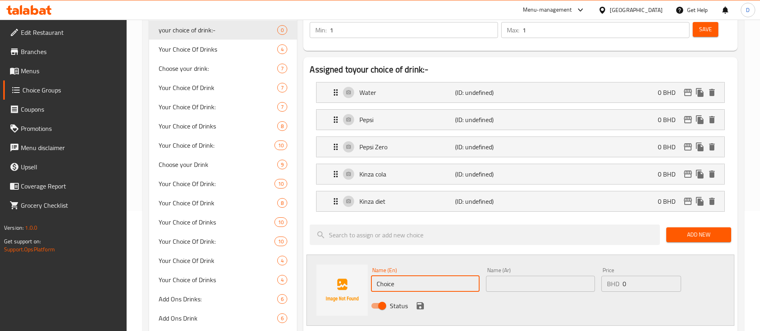
drag, startPoint x: 419, startPoint y: 259, endPoint x: 351, endPoint y: 254, distance: 67.9
click at [353, 255] on div "Name (En) Choice Name (En) Name (Ar) Name (Ar) Price BHD 0 Price Status" at bounding box center [520, 290] width 428 height 71
paste input "[PERSON_NAME]"
type input "[PERSON_NAME]"
click at [525, 268] on div "Name (Ar) Name (Ar)" at bounding box center [540, 280] width 109 height 24
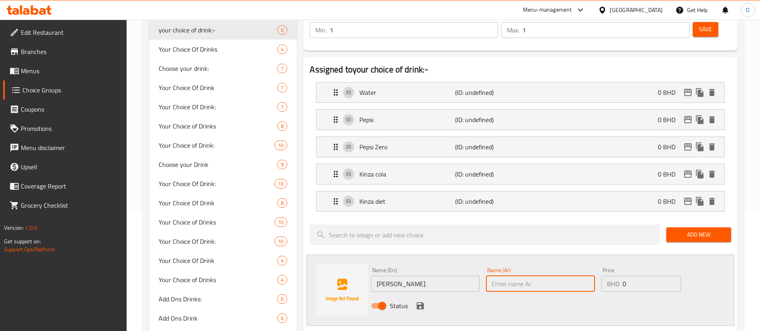
click at [519, 276] on input "text" at bounding box center [540, 284] width 109 height 16
paste input "[PERSON_NAME]"
type input "[PERSON_NAME]"
click at [419, 302] on icon "save" at bounding box center [420, 305] width 7 height 7
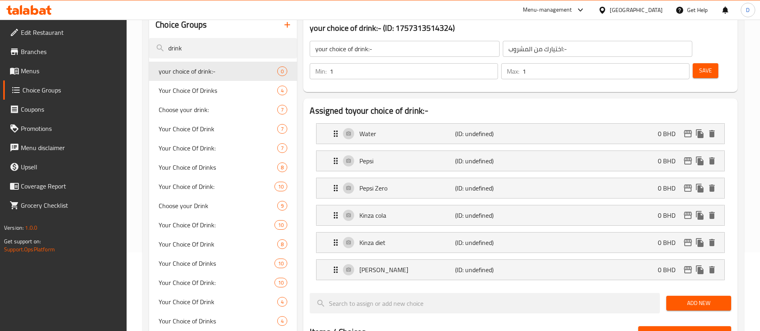
scroll to position [60, 0]
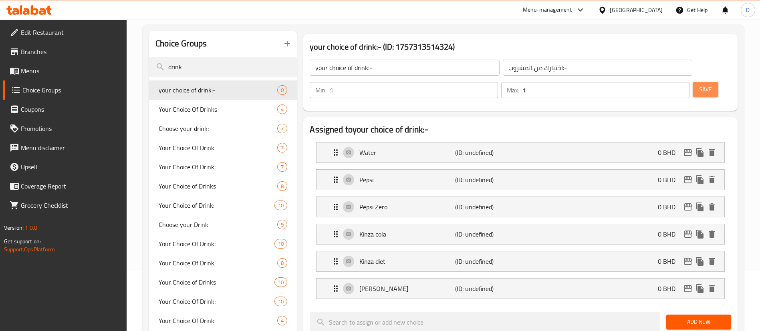
click at [699, 85] on span "Save" at bounding box center [705, 90] width 13 height 10
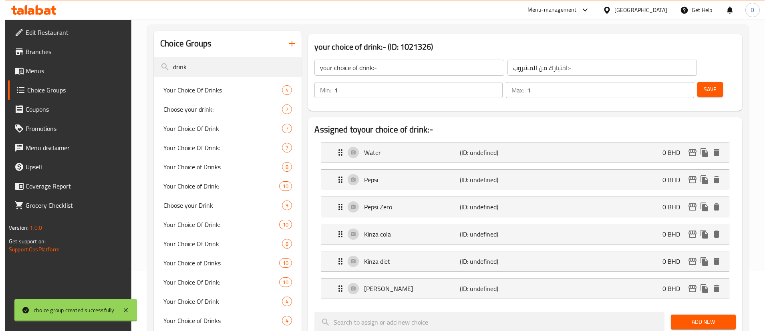
scroll to position [360, 0]
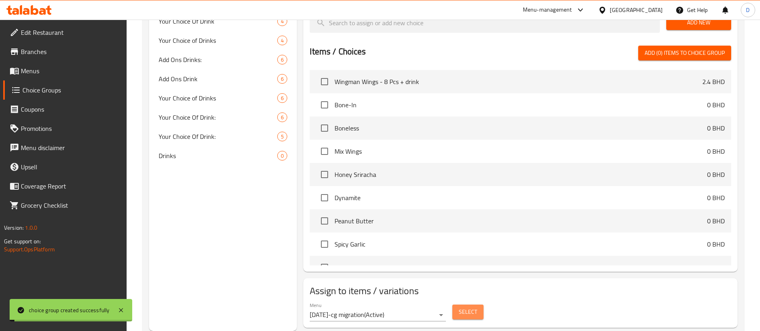
click at [474, 307] on span "Select" at bounding box center [468, 312] width 18 height 10
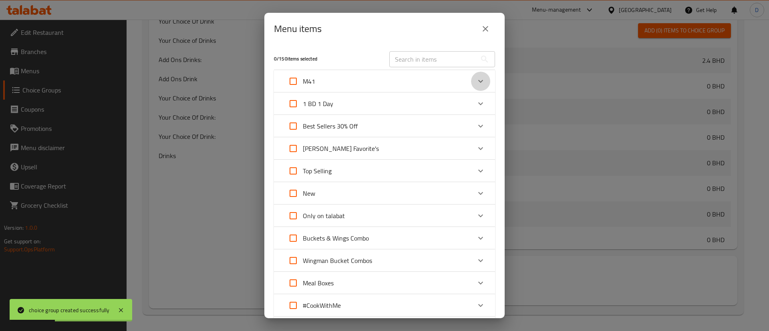
click at [477, 84] on div "Expand" at bounding box center [480, 81] width 19 height 19
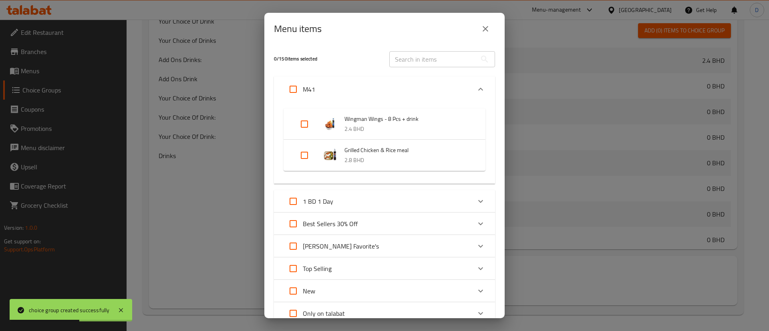
click at [434, 27] on div "Menu items" at bounding box center [384, 28] width 221 height 19
click at [308, 151] on input "Expand" at bounding box center [304, 155] width 19 height 19
checkbox input "true"
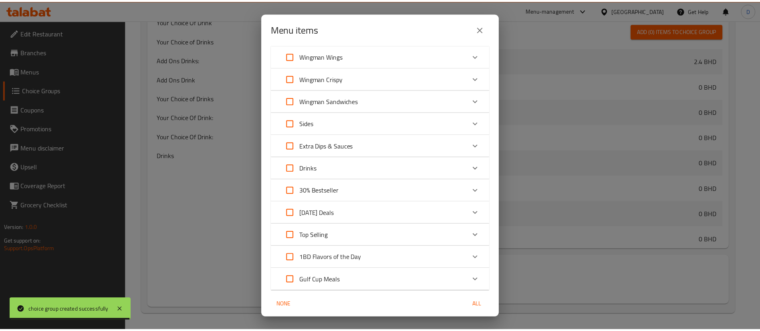
scroll to position [517, 0]
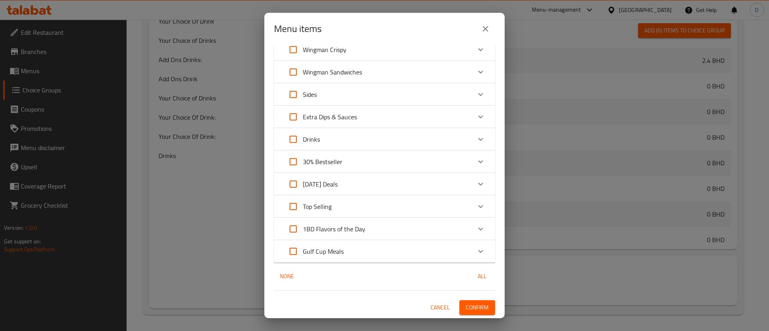
click at [471, 303] on span "Confirm" at bounding box center [477, 308] width 23 height 10
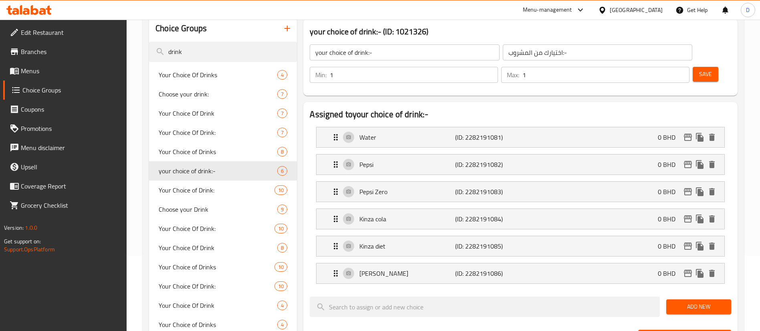
scroll to position [0, 0]
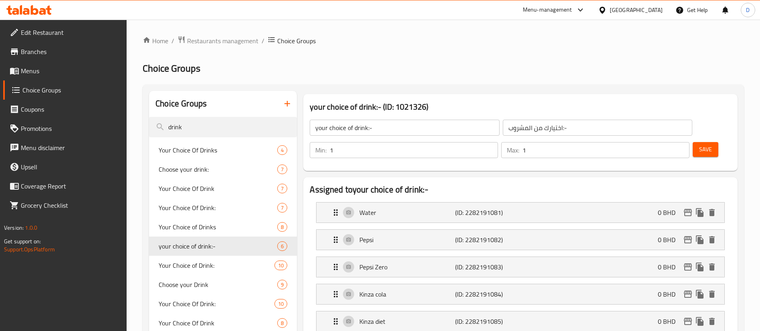
click at [31, 73] on span "Menus" at bounding box center [71, 71] width 100 height 10
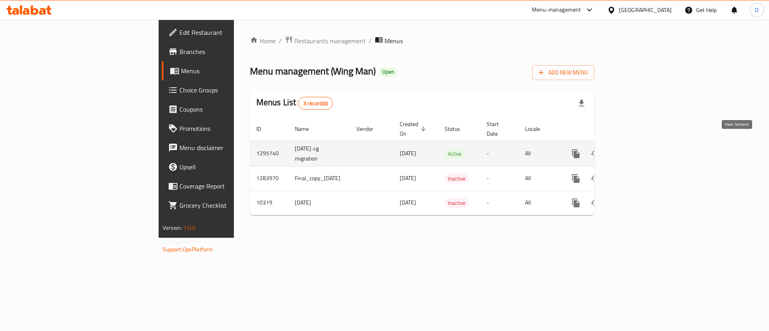
click at [639, 149] on icon "enhanced table" at bounding box center [634, 154] width 10 height 10
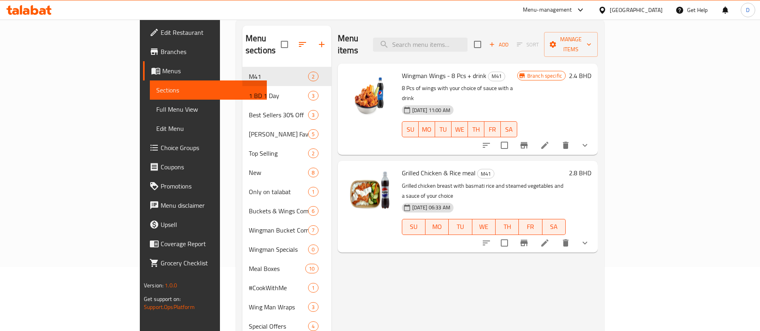
scroll to position [120, 0]
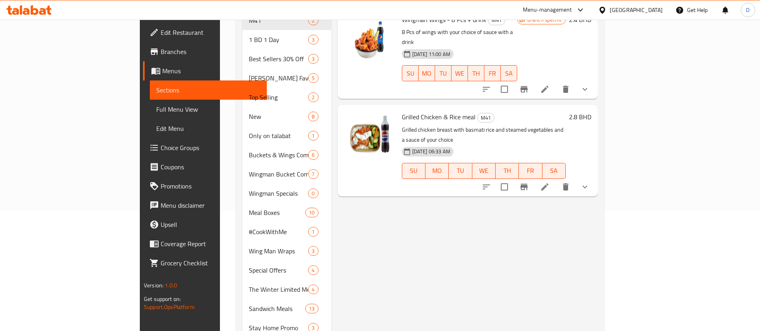
drag, startPoint x: 740, startPoint y: 152, endPoint x: 734, endPoint y: 157, distance: 7.7
click at [604, 154] on div "Menu sections M41 2 1 BD 1 Day 3 Best Sellers 30% Off 3 WOKMAN Favorite's 5 Top…" at bounding box center [420, 280] width 368 height 634
click at [598, 157] on div "Grilled Chicken & Rice meal M41 Grilled chicken breast with basmati rice and st…" at bounding box center [468, 150] width 260 height 91
click at [590, 182] on icon "show more" at bounding box center [585, 187] width 10 height 10
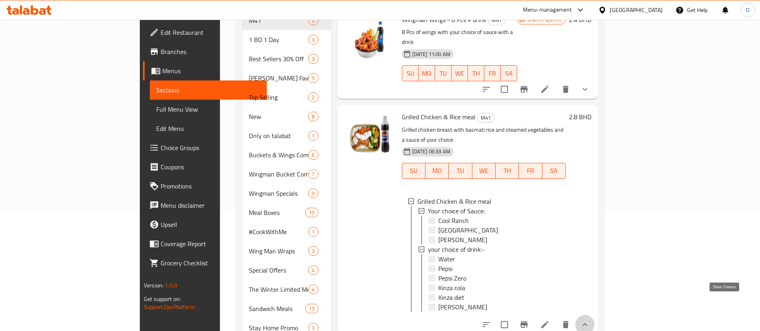
click at [590, 320] on icon "show more" at bounding box center [585, 325] width 10 height 10
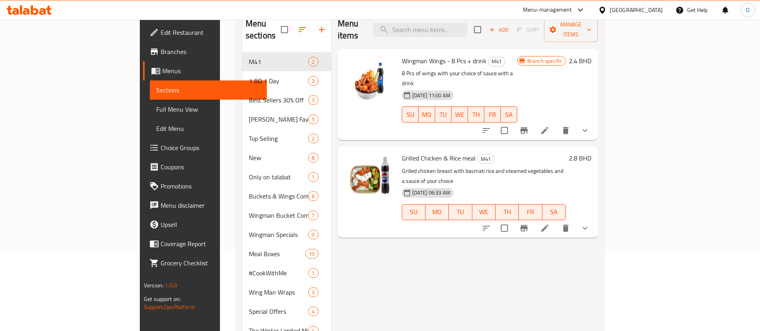
scroll to position [60, 0]
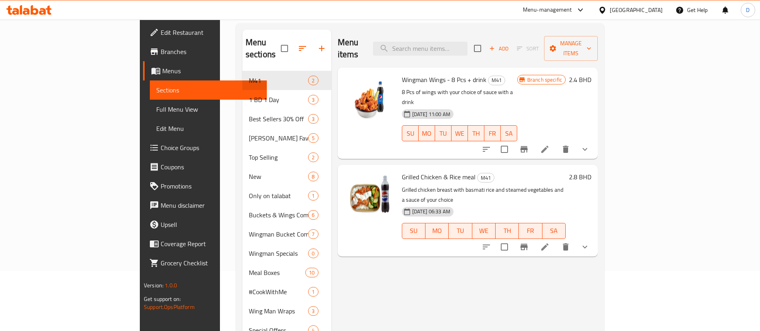
click at [550, 242] on icon at bounding box center [545, 247] width 10 height 10
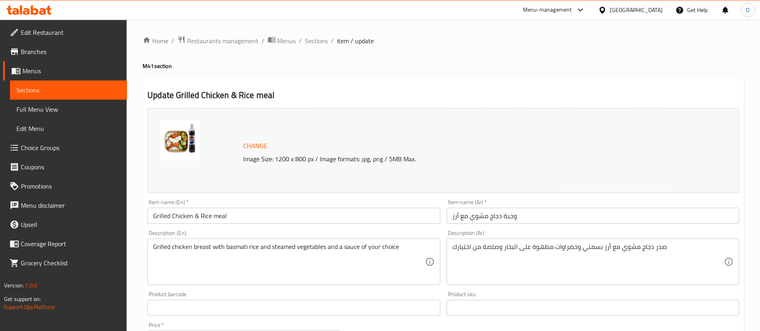
click at [476, 93] on h2 "Update Grilled Chicken & Rice meal" at bounding box center [443, 95] width 592 height 12
click at [317, 38] on span "Sections" at bounding box center [316, 41] width 23 height 10
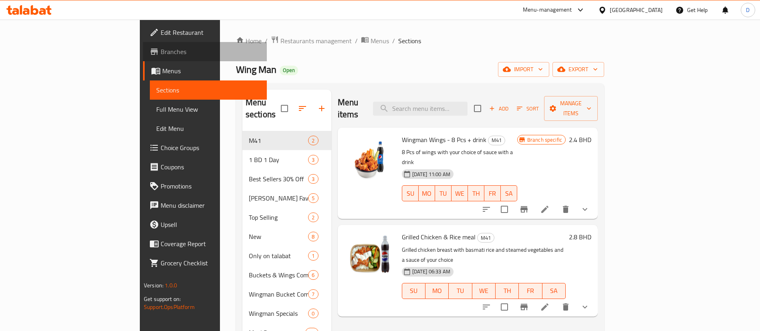
click at [161, 54] on span "Branches" at bounding box center [211, 52] width 100 height 10
